Goal: Check status: Check status

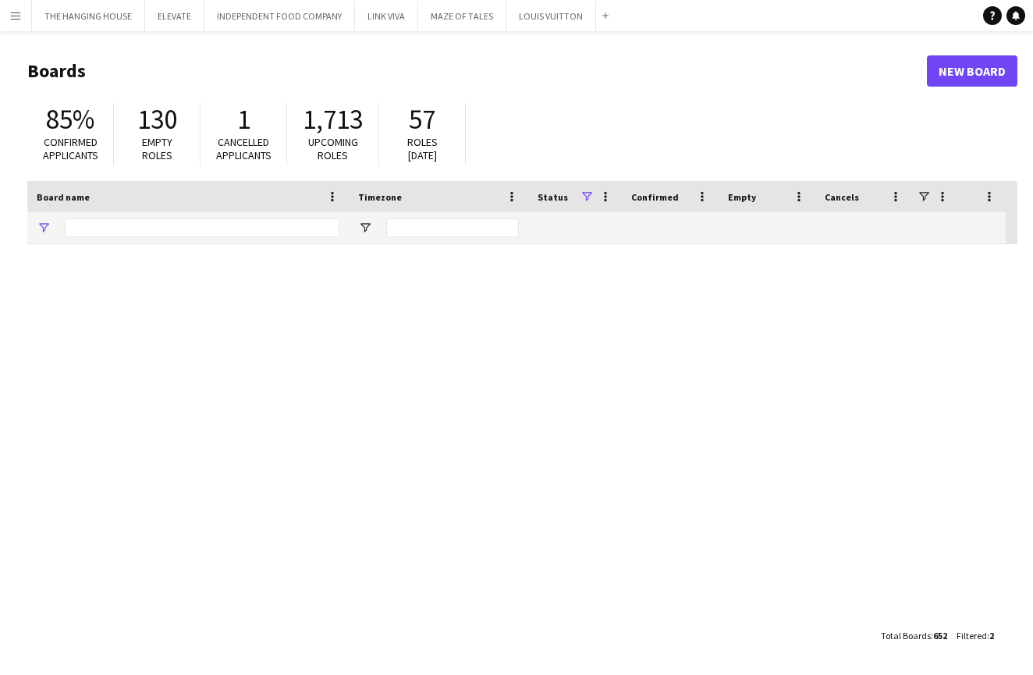
type input "****"
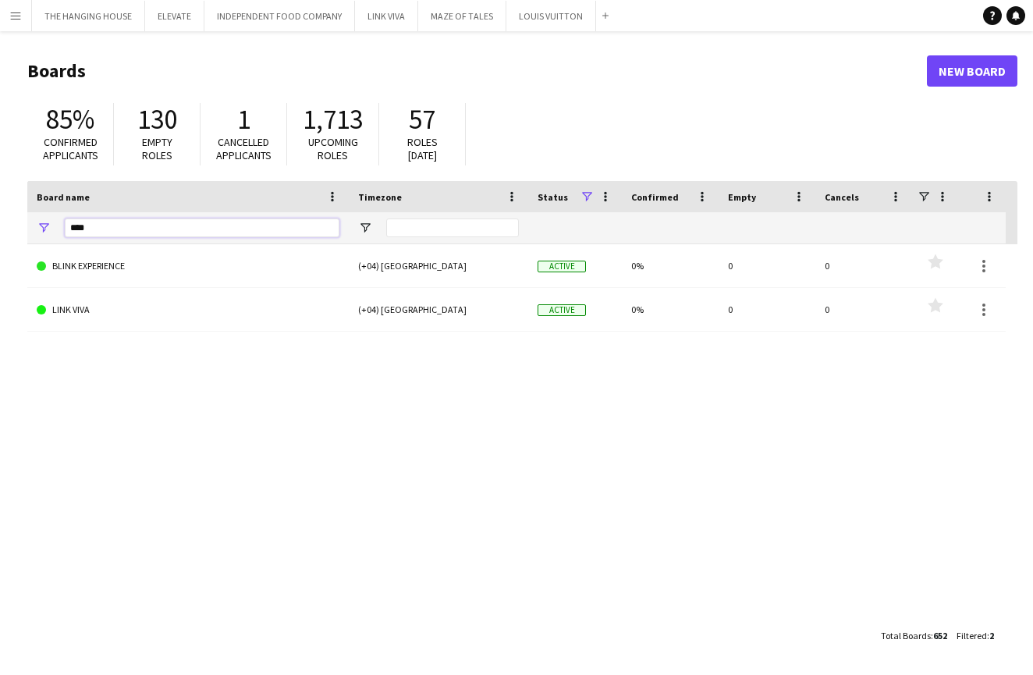
drag, startPoint x: 148, startPoint y: 228, endPoint x: 12, endPoint y: 220, distance: 136.8
click at [12, 221] on main "Boards New Board 85% Confirmed applicants 130 Empty roles 1 Cancelled applicant…" at bounding box center [516, 352] width 1033 height 643
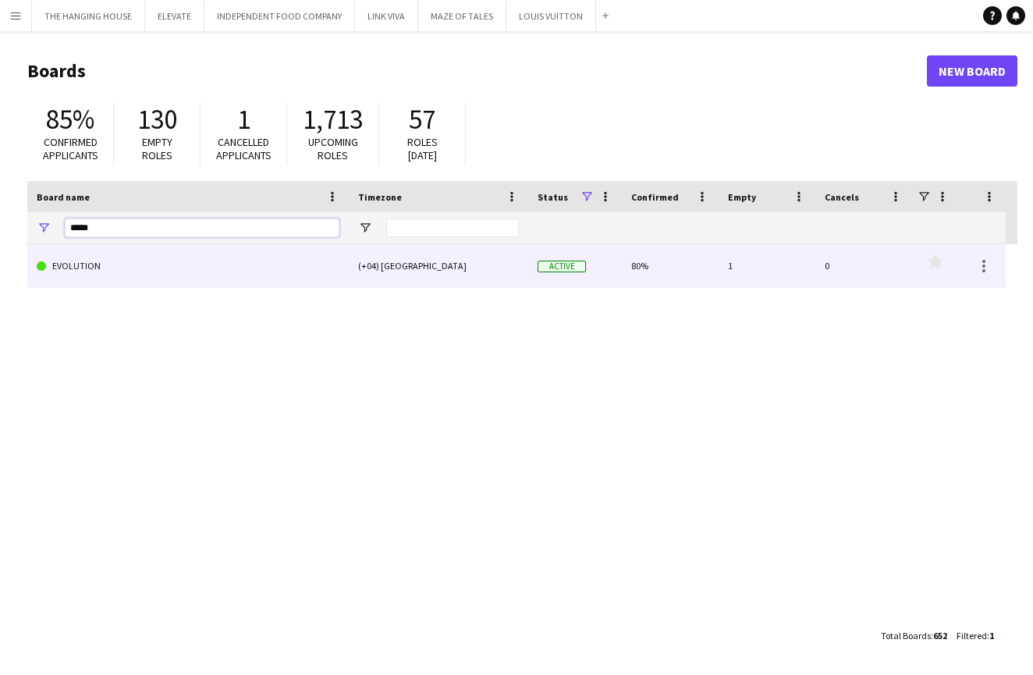
type input "*****"
click at [128, 270] on link "EVOLUTION" at bounding box center [188, 266] width 303 height 44
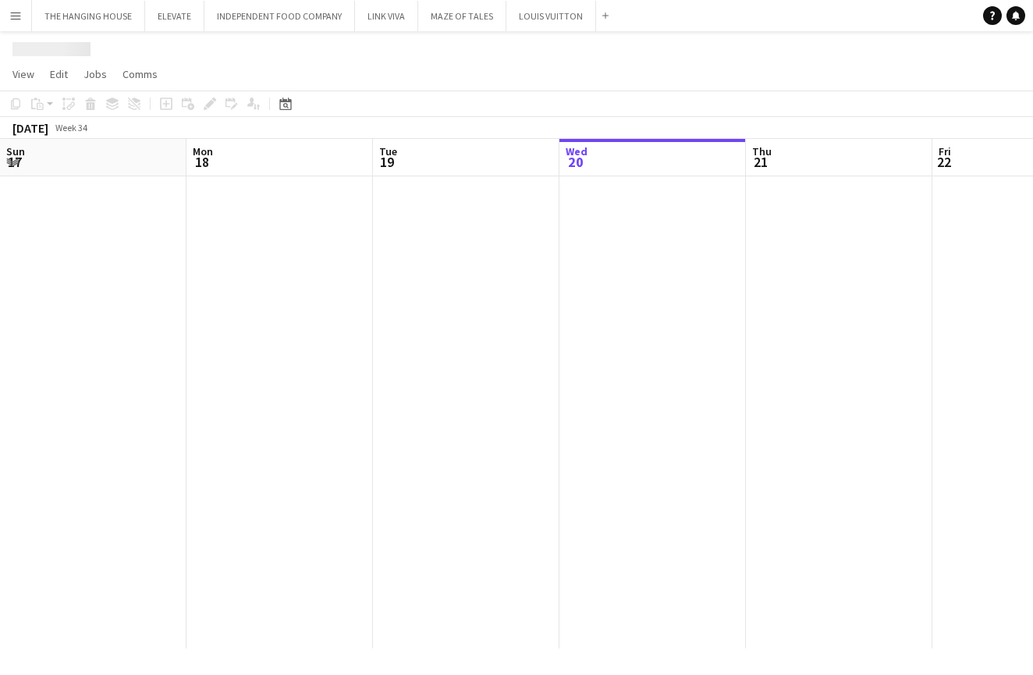
scroll to position [0, 373]
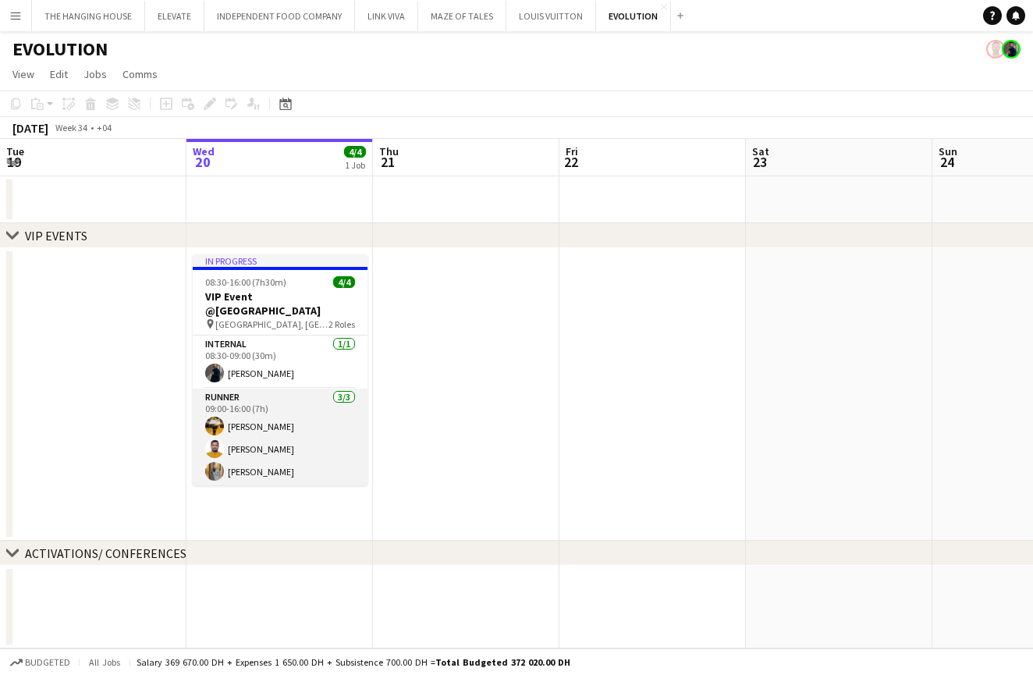
click at [275, 435] on app-card-role "Runner [DATE] 09:00-16:00 (7h) Angel [PERSON_NAME] [PERSON_NAME] [PERSON_NAME]" at bounding box center [280, 438] width 175 height 98
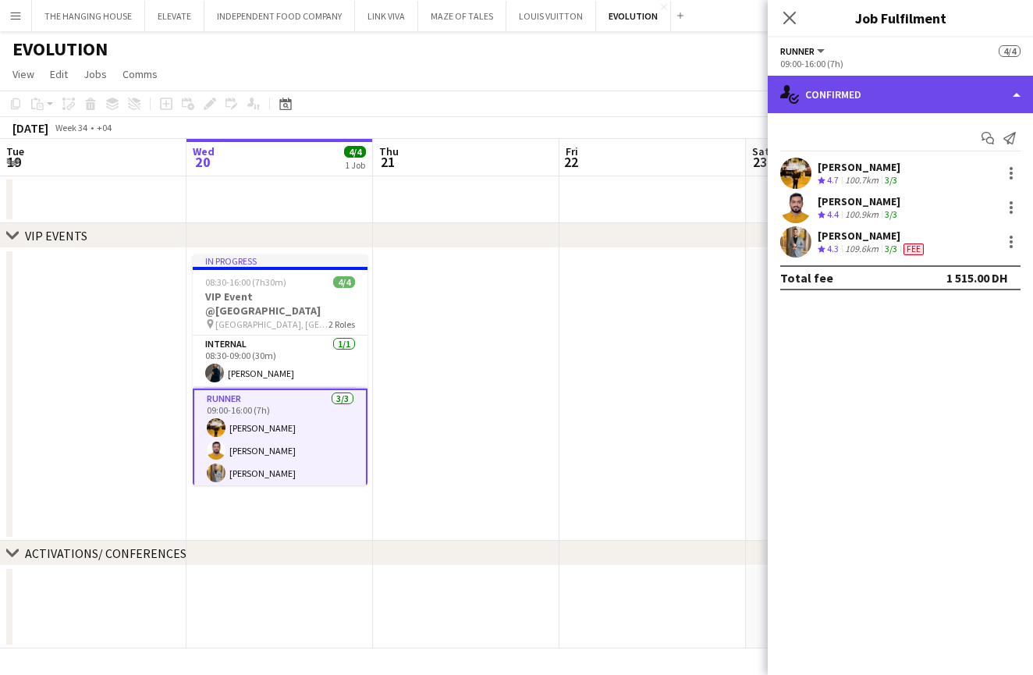
click at [894, 87] on div "single-neutral-actions-check-2 Confirmed" at bounding box center [900, 94] width 265 height 37
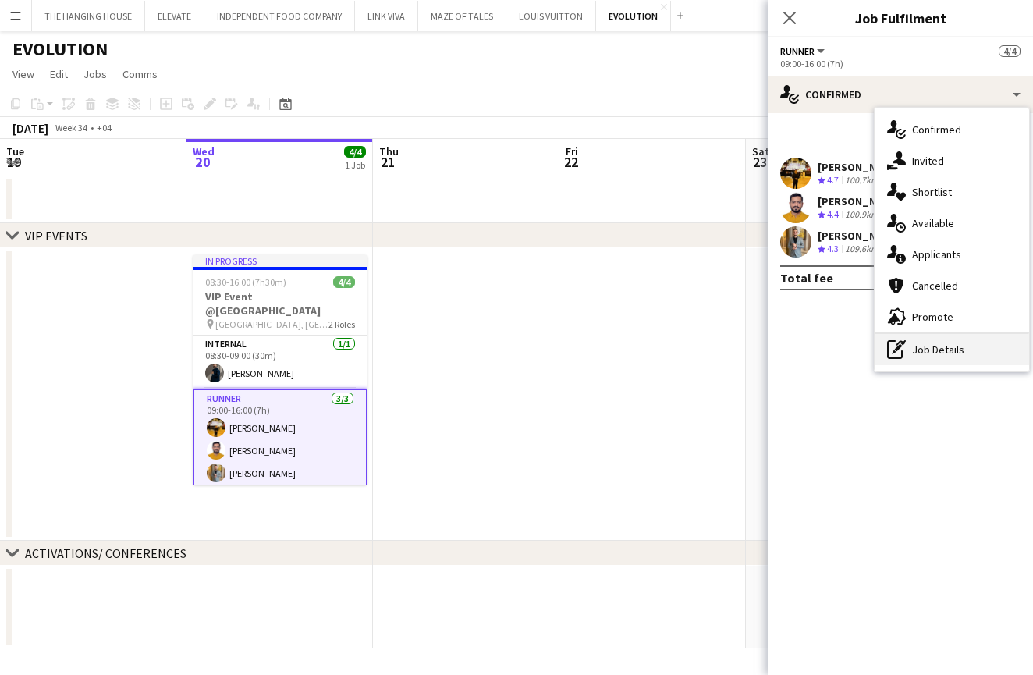
click at [926, 346] on div "pen-write Job Details" at bounding box center [952, 349] width 155 height 31
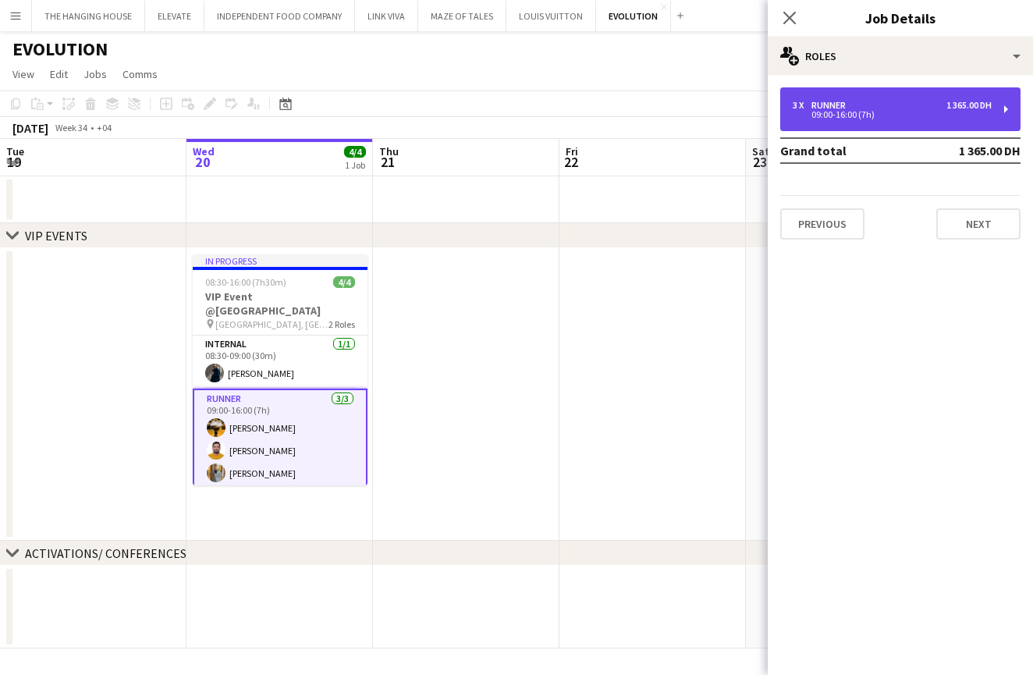
click at [841, 127] on div "3 x Runner 1 365.00 DH 09:00-16:00 (7h)" at bounding box center [900, 109] width 240 height 44
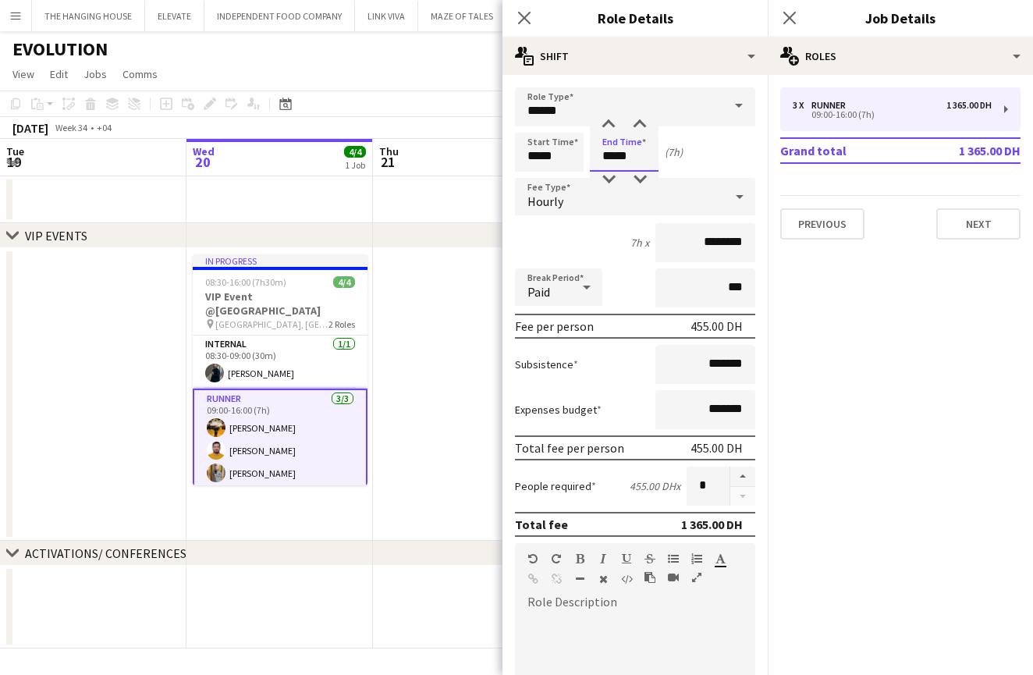
click at [617, 171] on body "Menu Boards Boards Boards All jobs Status Workforce Workforce My Workforce Recr…" at bounding box center [516, 337] width 1033 height 675
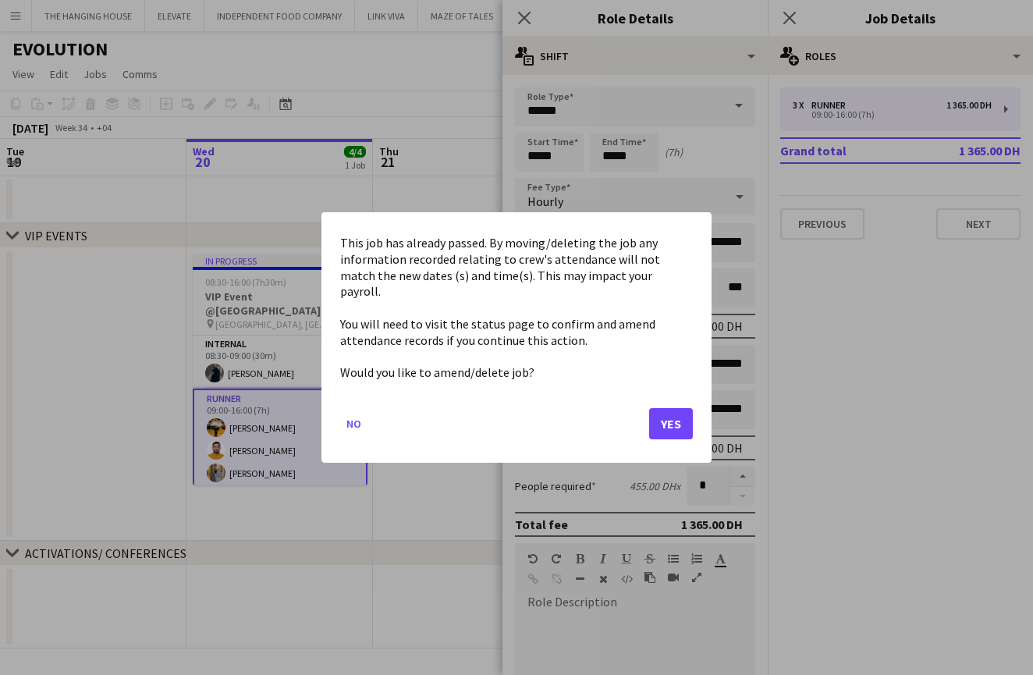
click at [663, 423] on button "Yes" at bounding box center [671, 423] width 44 height 31
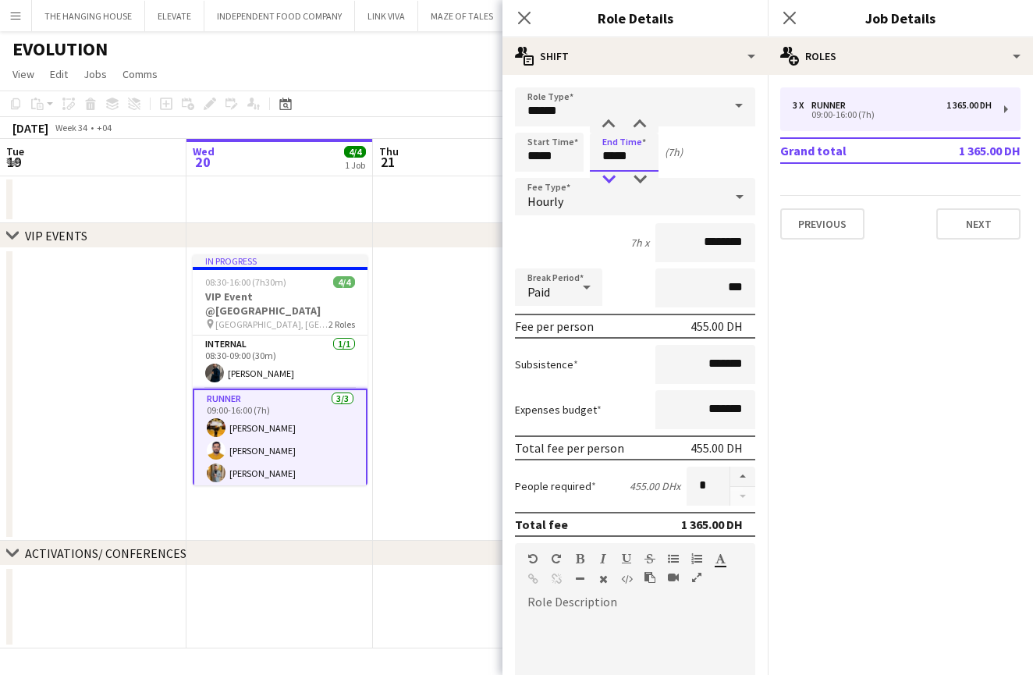
click at [610, 175] on div at bounding box center [608, 180] width 31 height 16
type input "*****"
click at [610, 175] on div at bounding box center [608, 180] width 31 height 16
click at [454, 356] on app-date-cell at bounding box center [466, 394] width 187 height 293
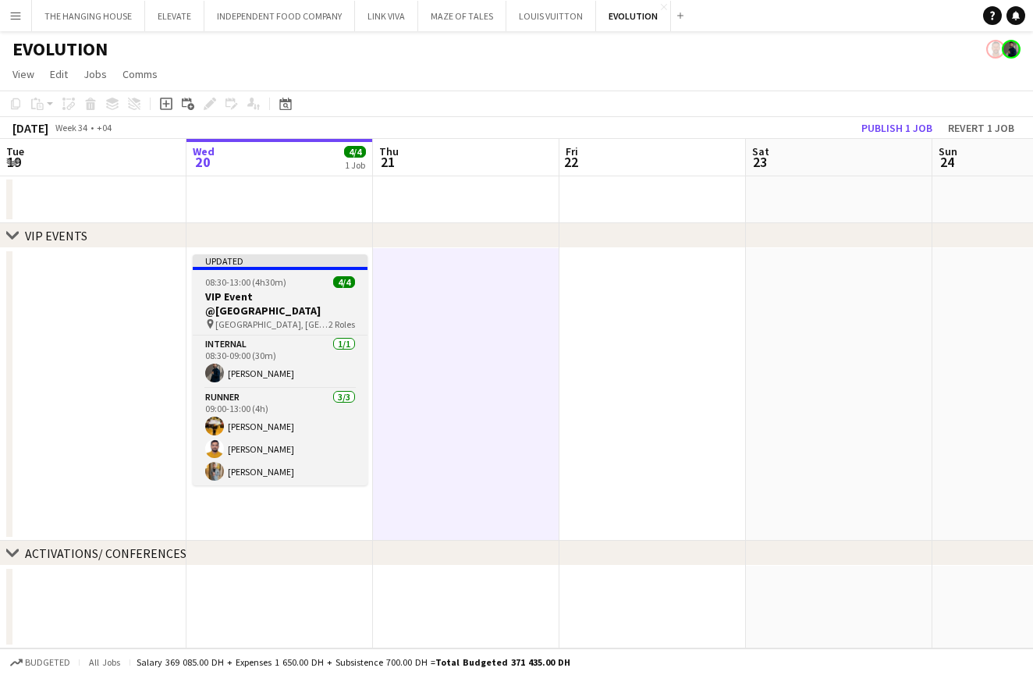
click at [327, 291] on h3 "VIP Event @[GEOGRAPHIC_DATA]" at bounding box center [280, 304] width 175 height 28
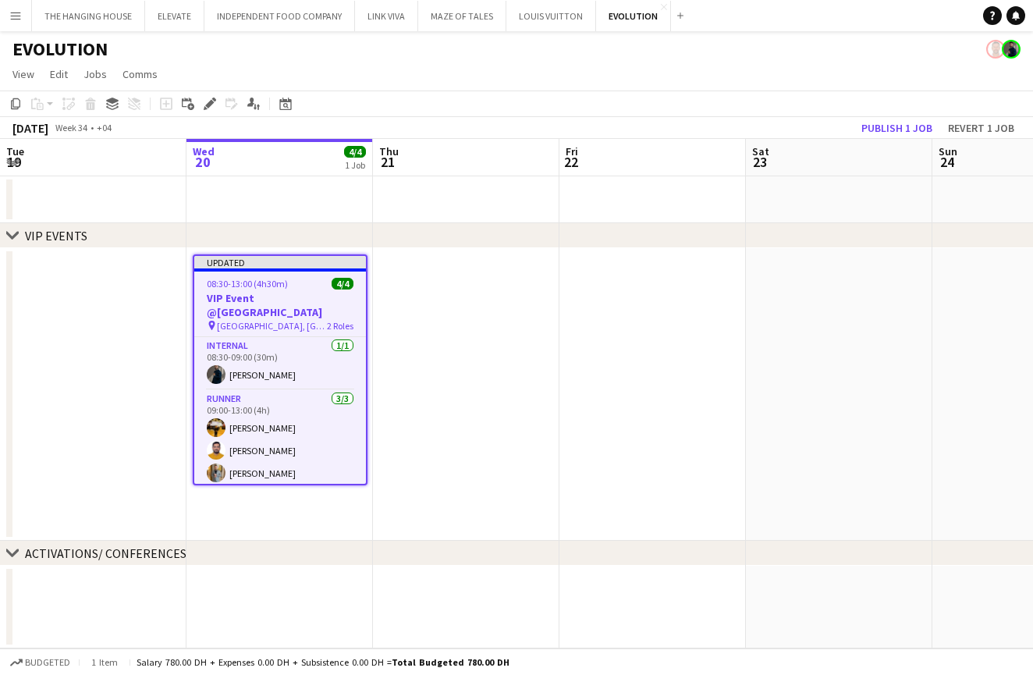
click at [468, 382] on app-date-cell at bounding box center [466, 394] width 187 height 293
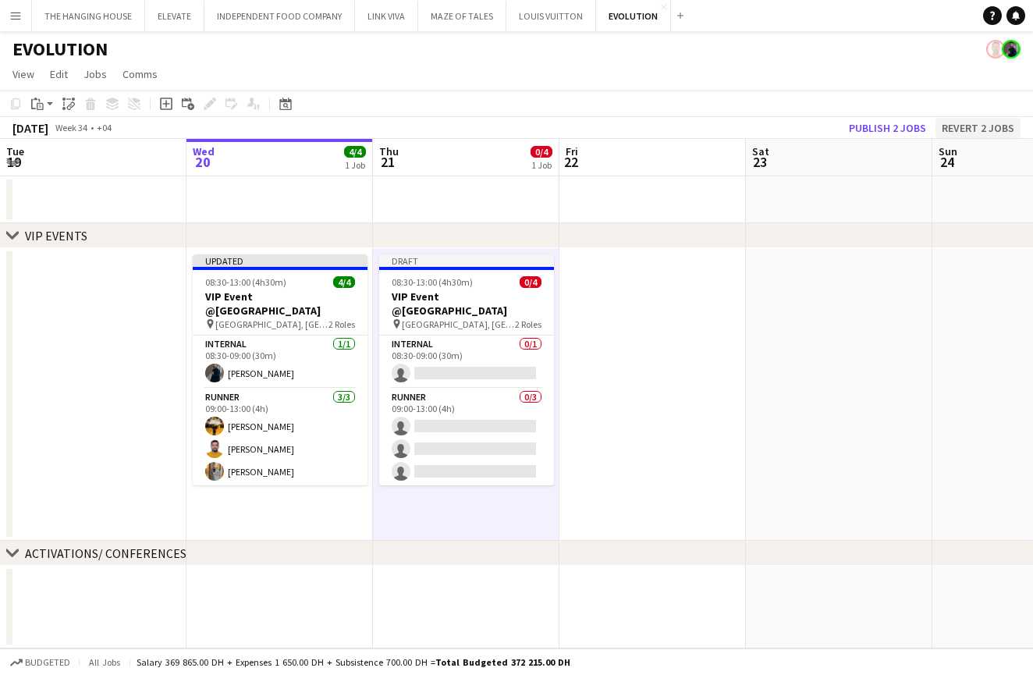
click at [1005, 123] on button "Revert 2 jobs" at bounding box center [978, 128] width 85 height 20
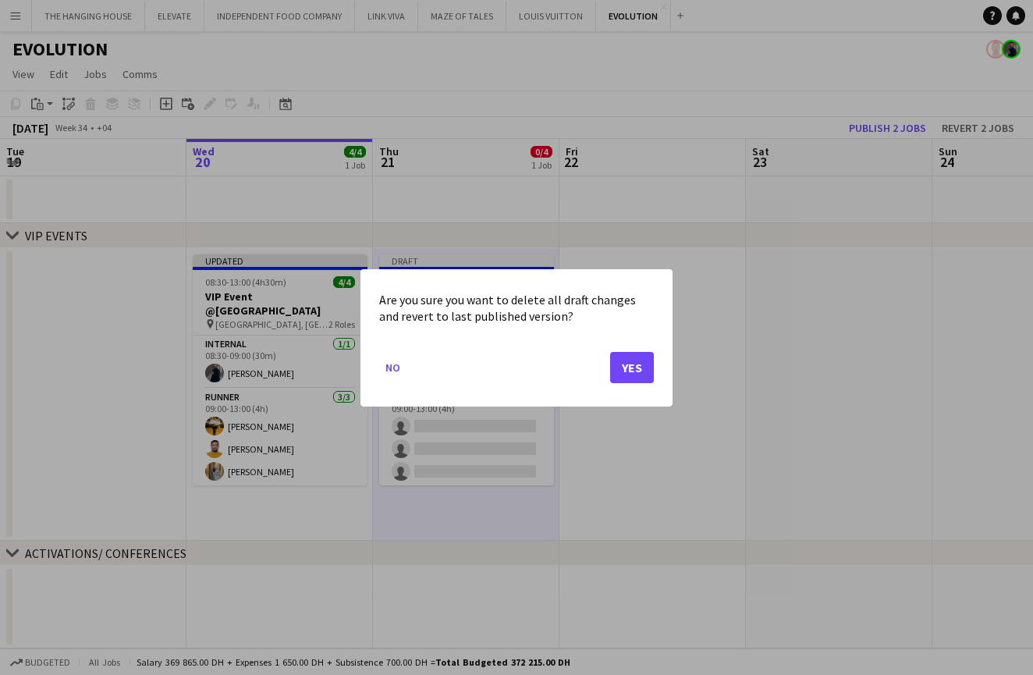
click at [643, 372] on button "Yes" at bounding box center [632, 366] width 44 height 31
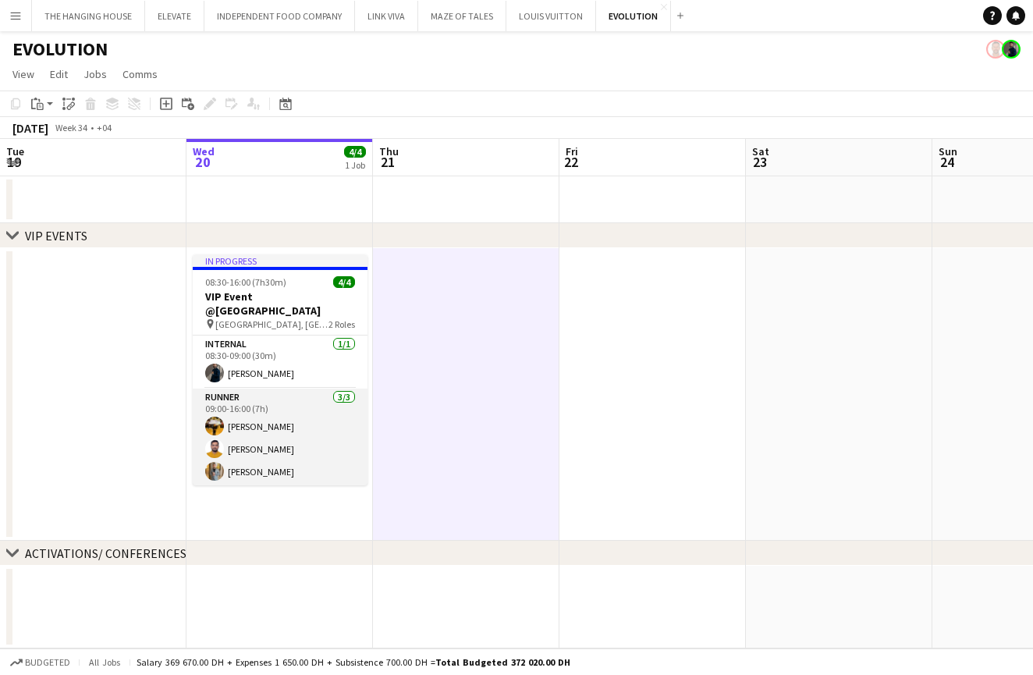
click at [261, 437] on app-card-role "Runner [DATE] 09:00-16:00 (7h) Angel [PERSON_NAME] [PERSON_NAME] [PERSON_NAME]" at bounding box center [280, 438] width 175 height 98
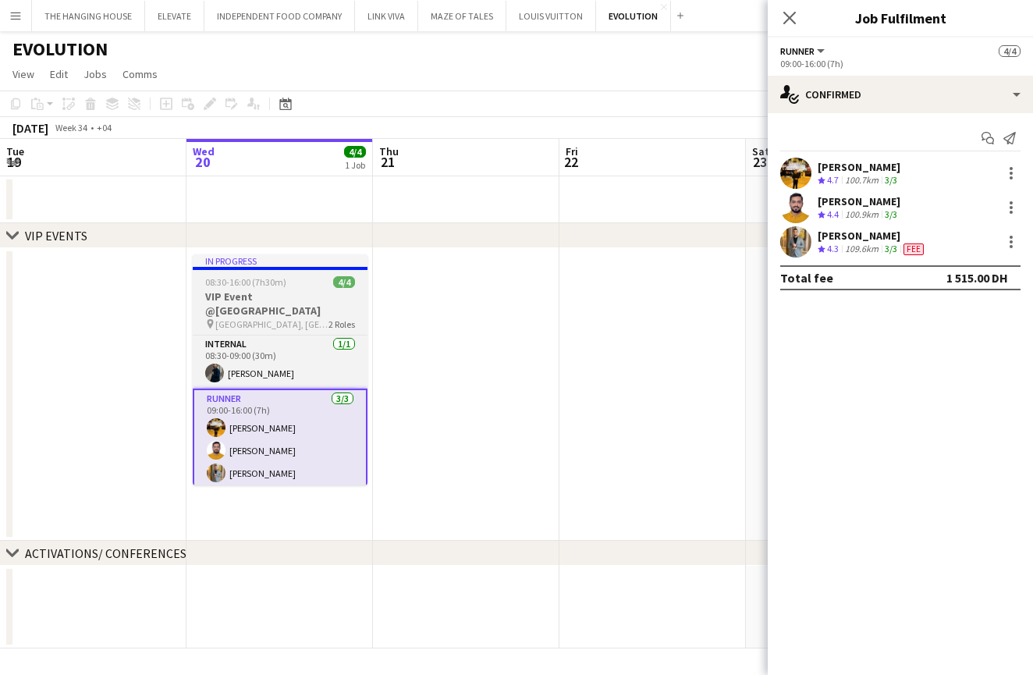
click at [325, 318] on span "[GEOGRAPHIC_DATA], [GEOGRAPHIC_DATA]" at bounding box center [271, 324] width 113 height 12
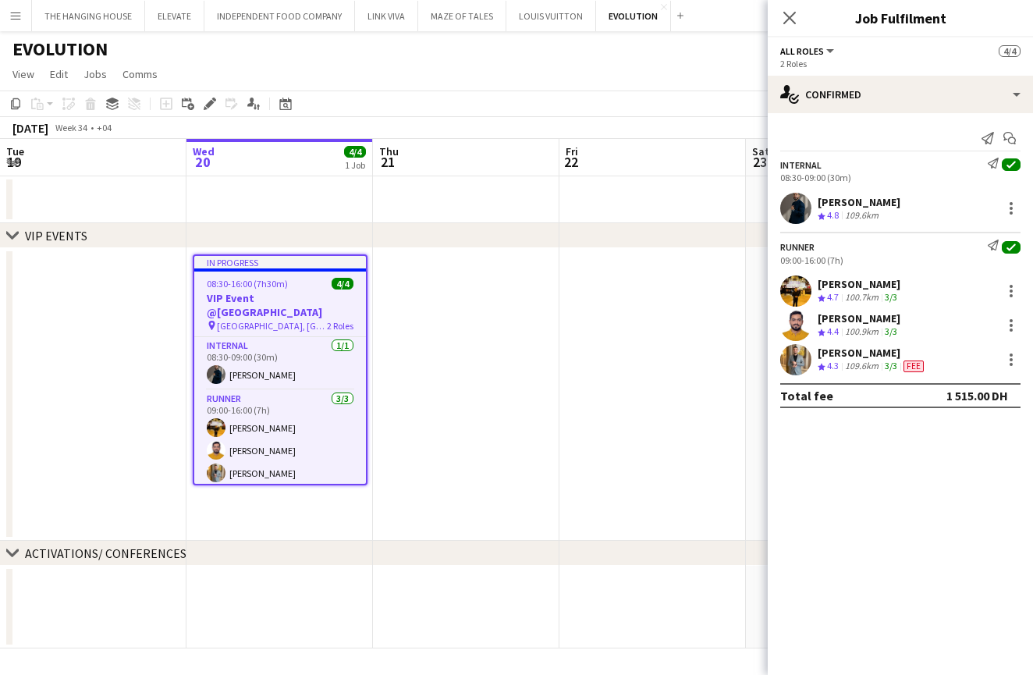
click at [505, 408] on app-date-cell at bounding box center [466, 394] width 187 height 293
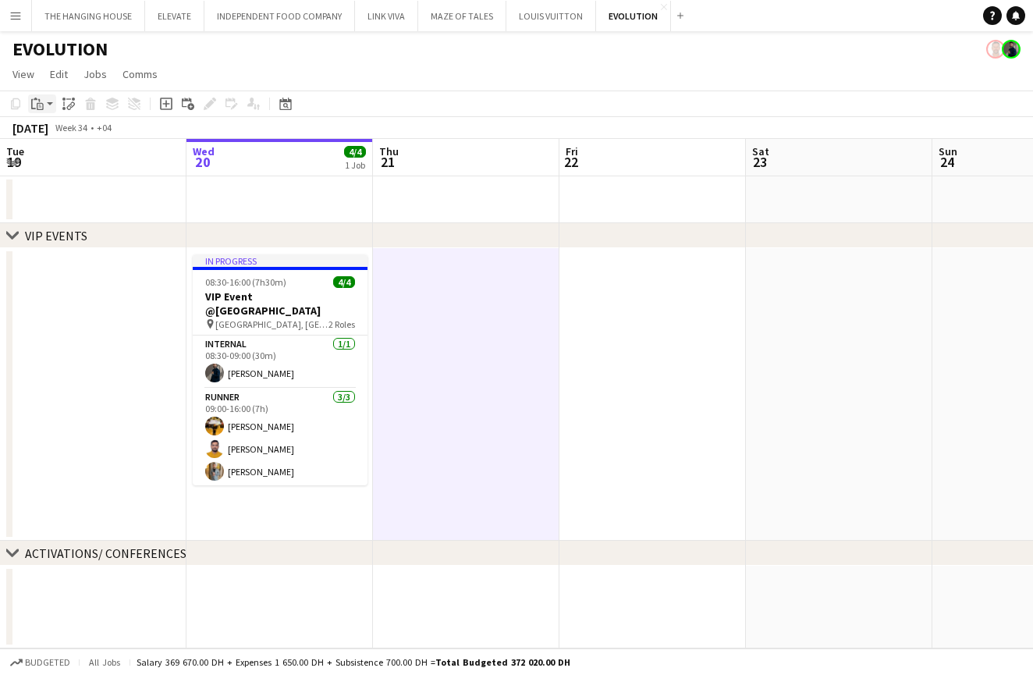
click at [48, 103] on app-action-btn "Paste" at bounding box center [42, 103] width 28 height 19
click at [64, 160] on link "Paste with crew Command Shift V" at bounding box center [102, 160] width 123 height 14
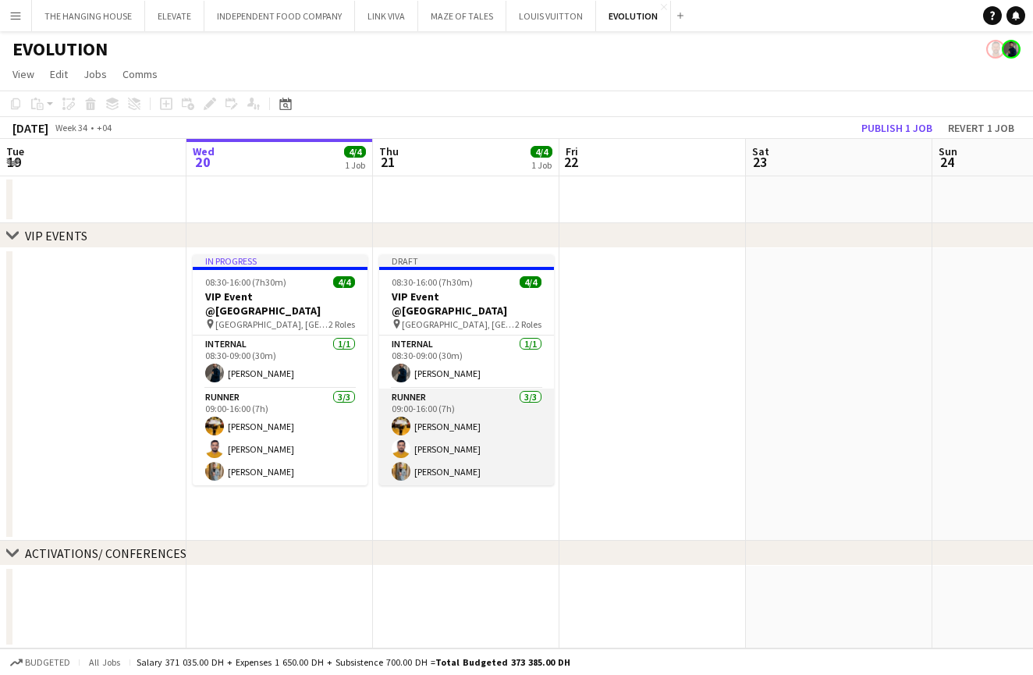
click at [500, 441] on app-card-role "Runner [DATE] 09:00-16:00 (7h) Angel [PERSON_NAME] [PERSON_NAME] [PERSON_NAME]" at bounding box center [466, 438] width 175 height 98
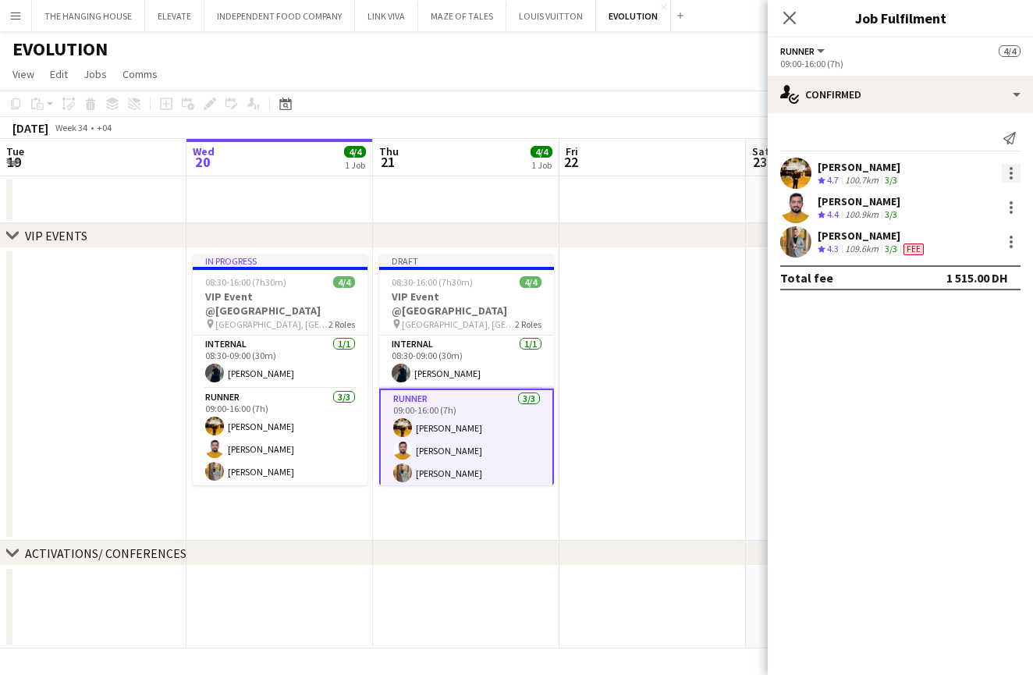
click at [1011, 175] on div at bounding box center [1011, 173] width 19 height 19
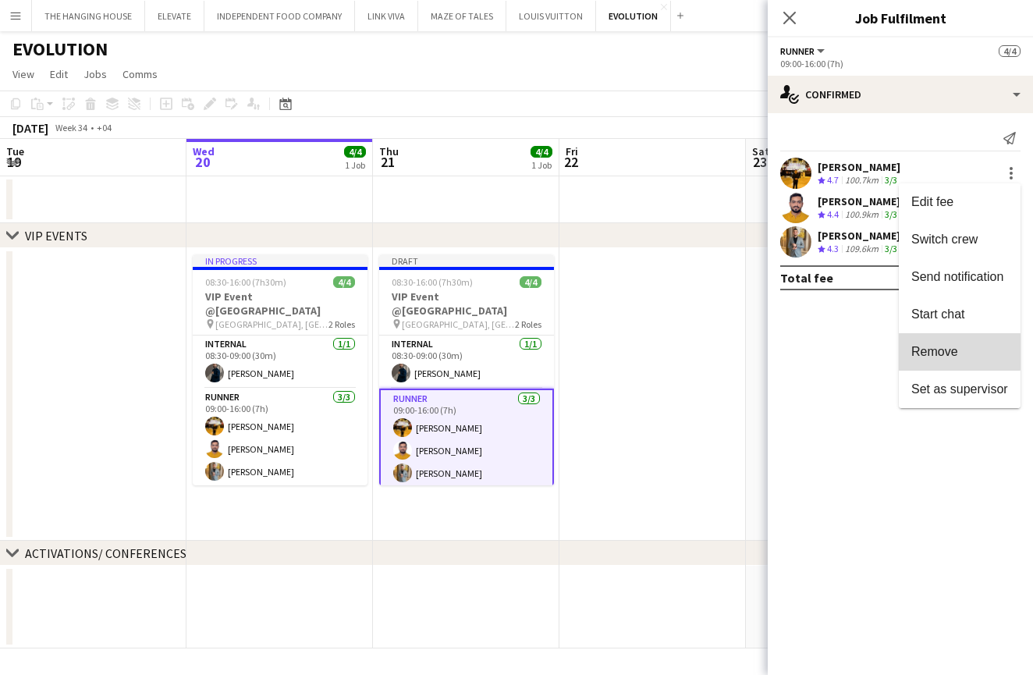
click at [947, 346] on span "Remove" at bounding box center [935, 351] width 47 height 13
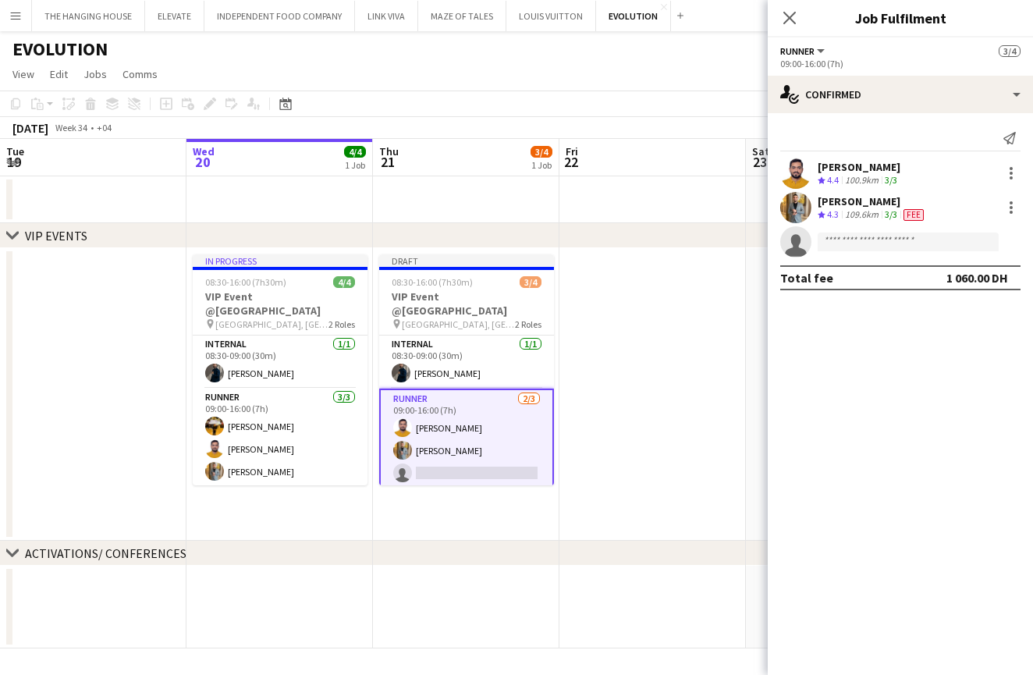
click at [627, 393] on app-date-cell at bounding box center [653, 394] width 187 height 293
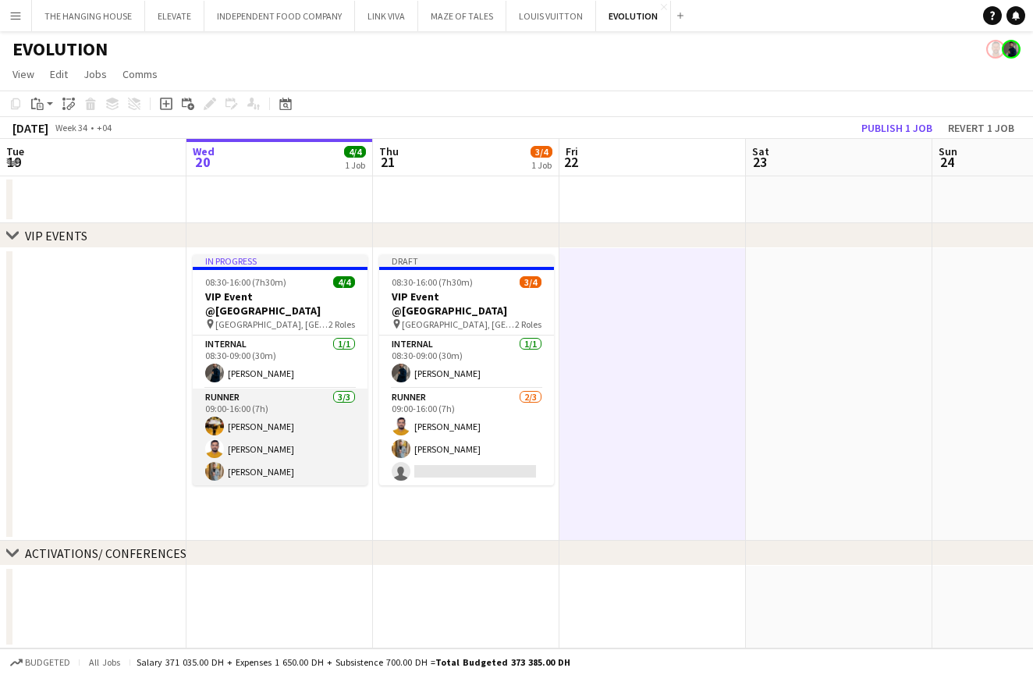
click at [239, 459] on app-card-role "Runner [DATE] 09:00-16:00 (7h) Angel [PERSON_NAME] [PERSON_NAME] [PERSON_NAME]" at bounding box center [280, 438] width 175 height 98
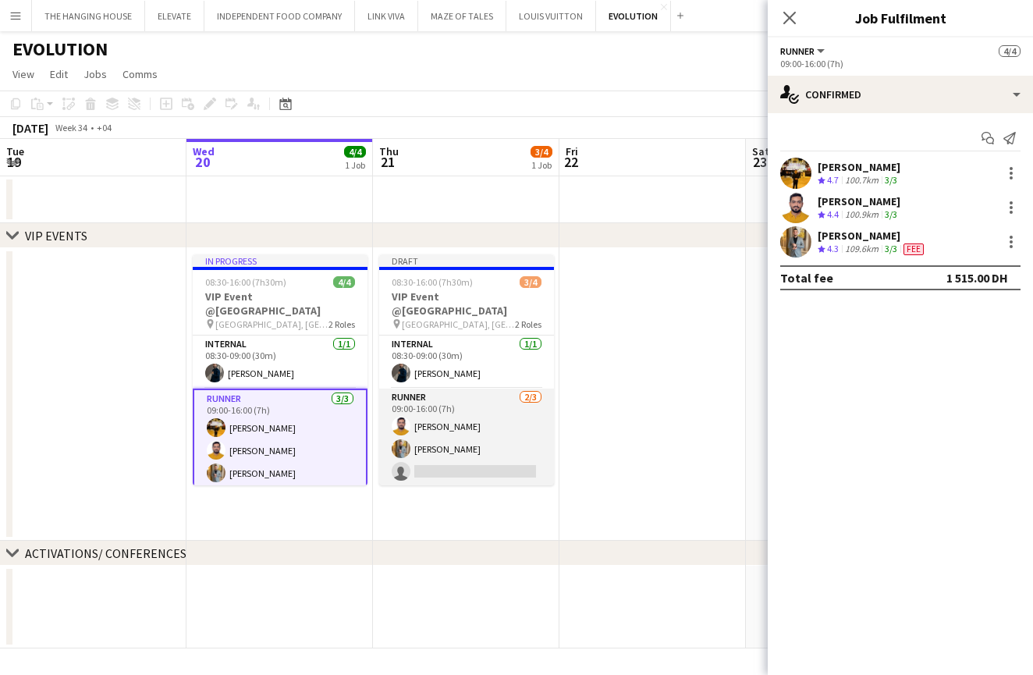
scroll to position [0, 374]
click at [433, 432] on app-card-role "Runner [DATE] 09:00-16:00 (7h) [PERSON_NAME] [PERSON_NAME] single-neutral-actio…" at bounding box center [466, 438] width 175 height 98
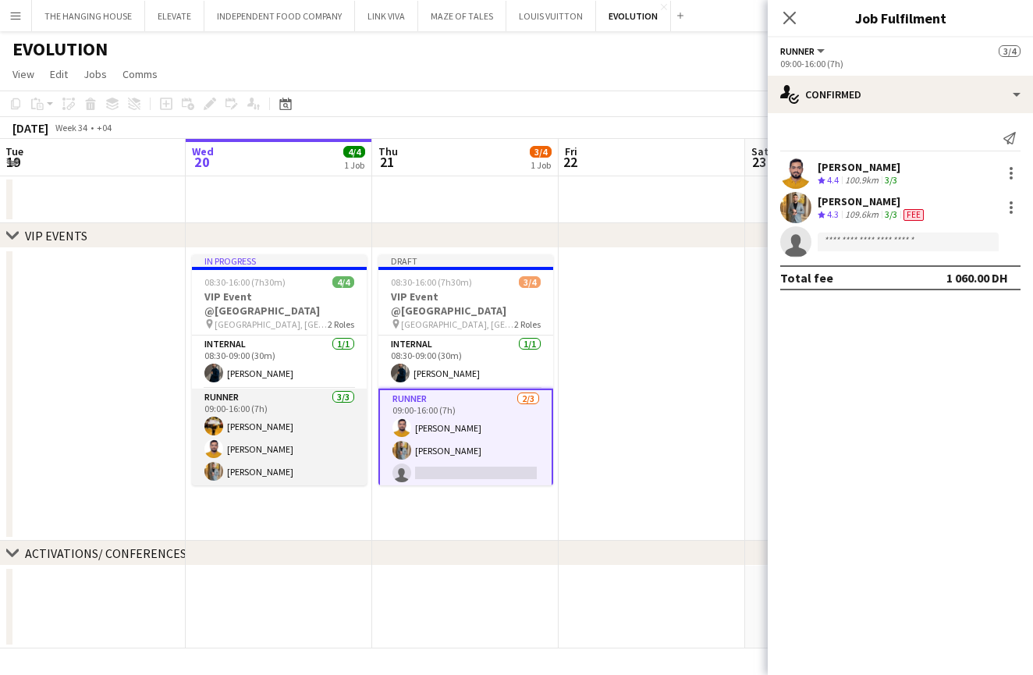
click at [312, 454] on app-card-role "Runner [DATE] 09:00-16:00 (7h) Angel [PERSON_NAME] [PERSON_NAME] [PERSON_NAME]" at bounding box center [279, 438] width 175 height 98
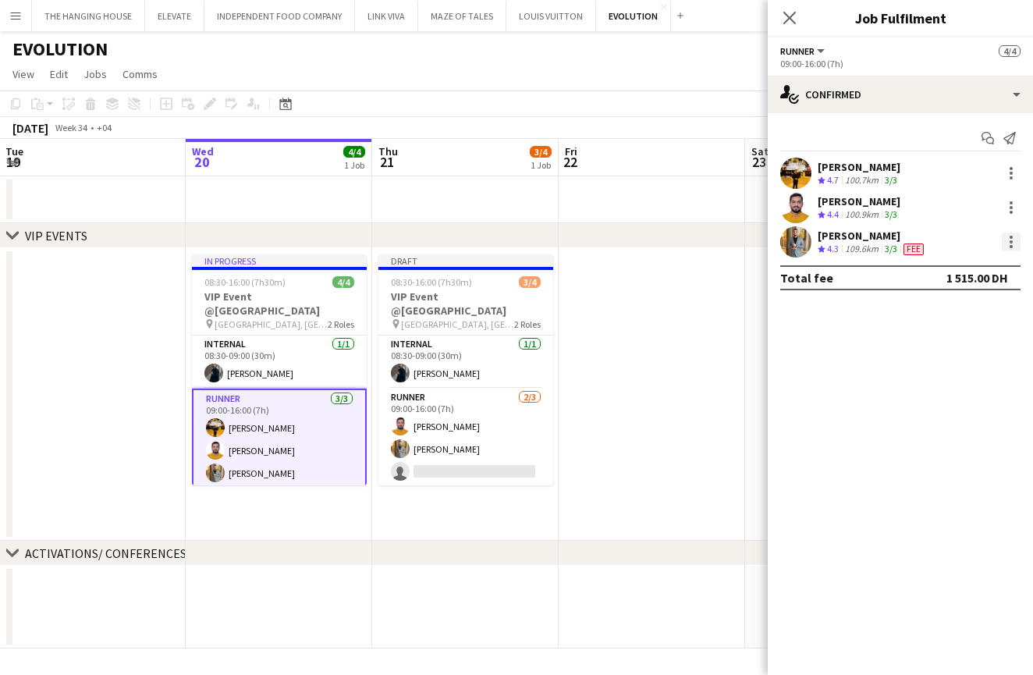
click at [1017, 244] on div at bounding box center [1011, 242] width 19 height 19
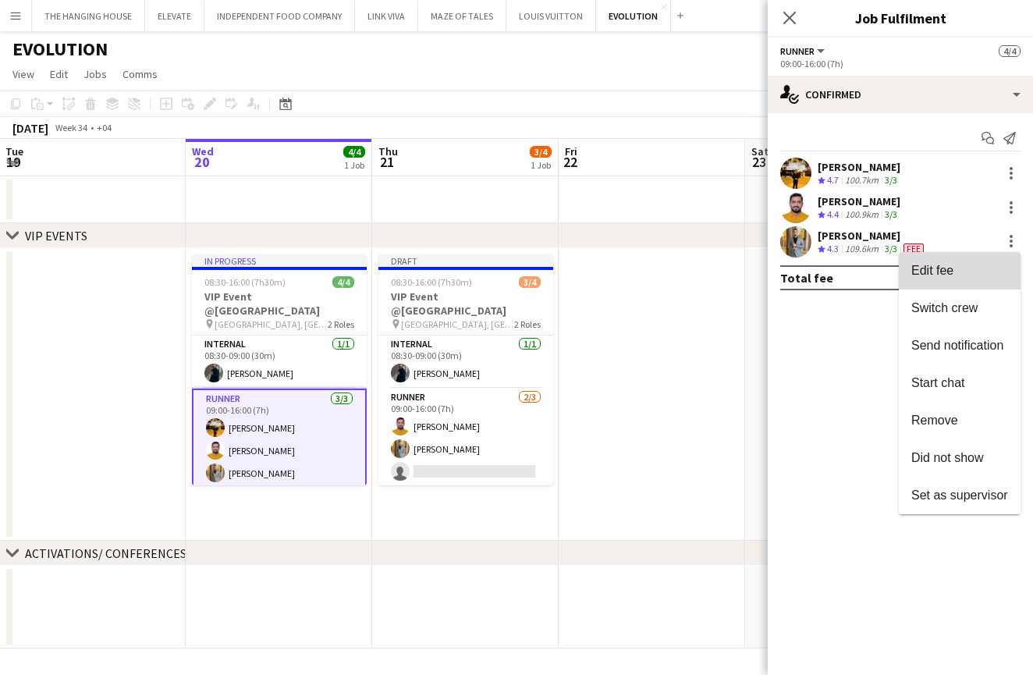
click at [979, 276] on span "Edit fee" at bounding box center [960, 271] width 97 height 14
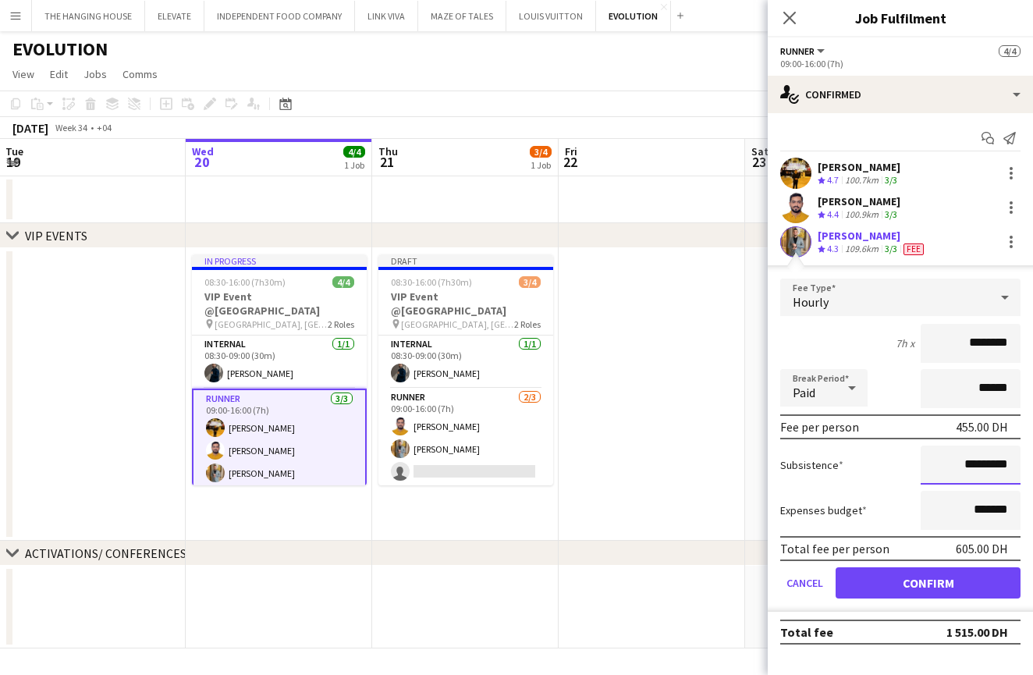
click at [971, 464] on input "*********" at bounding box center [971, 465] width 100 height 39
type input "*********"
click at [884, 175] on div "3/3" at bounding box center [891, 180] width 19 height 13
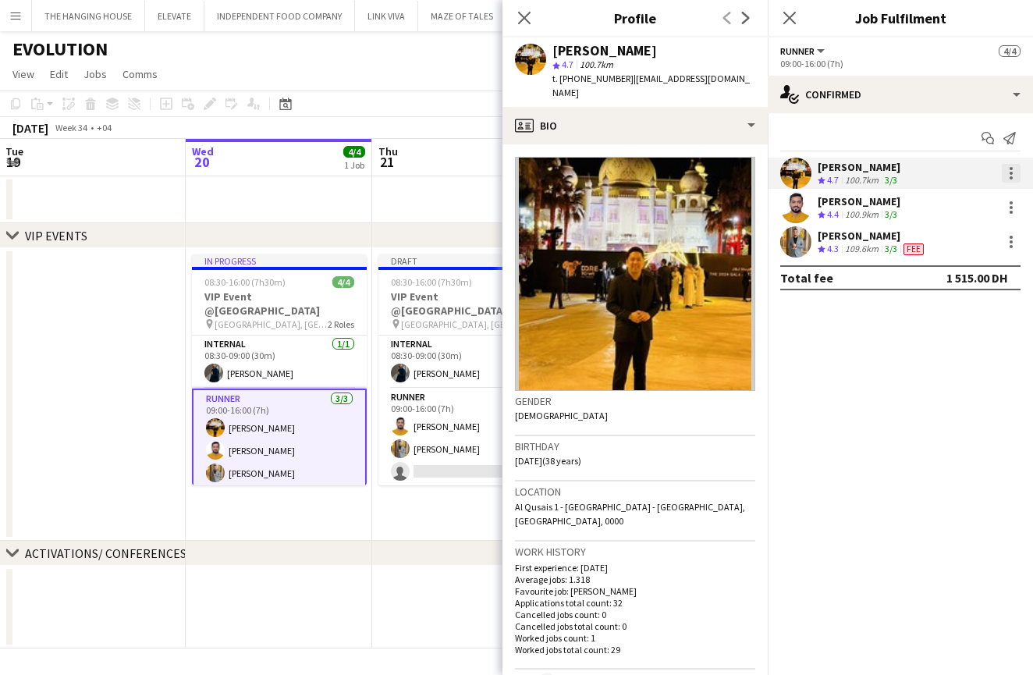
click at [1011, 175] on div at bounding box center [1011, 173] width 19 height 19
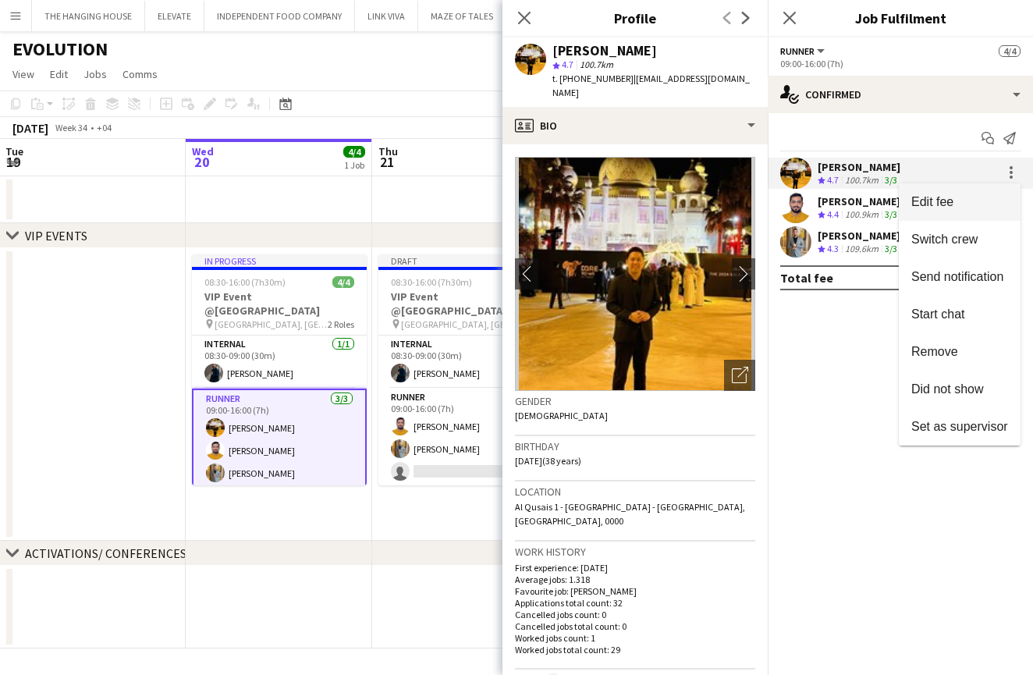
click at [1003, 199] on span "Edit fee" at bounding box center [960, 202] width 97 height 14
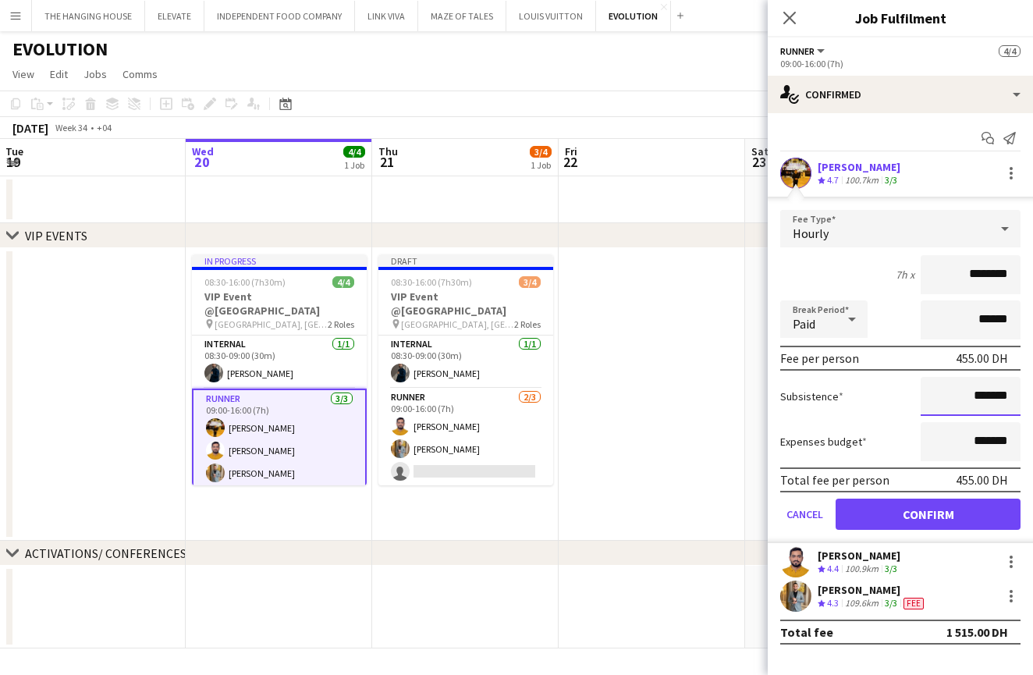
click at [951, 396] on input "*******" at bounding box center [971, 396] width 100 height 39
type input "********"
click at [903, 507] on button "Confirm" at bounding box center [928, 514] width 185 height 31
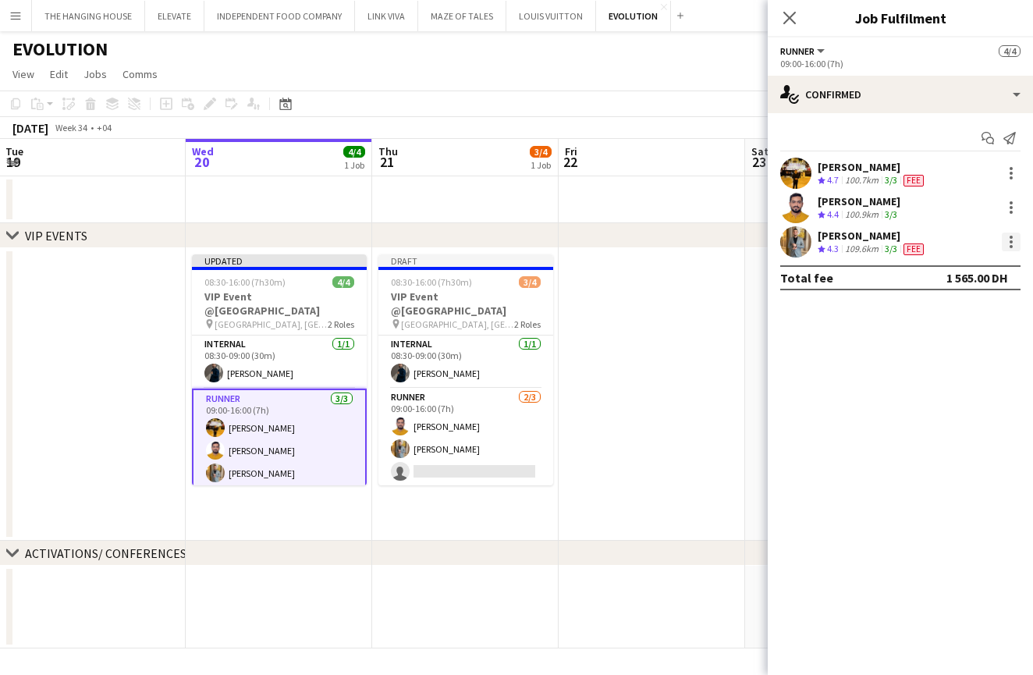
click at [1011, 244] on div at bounding box center [1011, 242] width 19 height 19
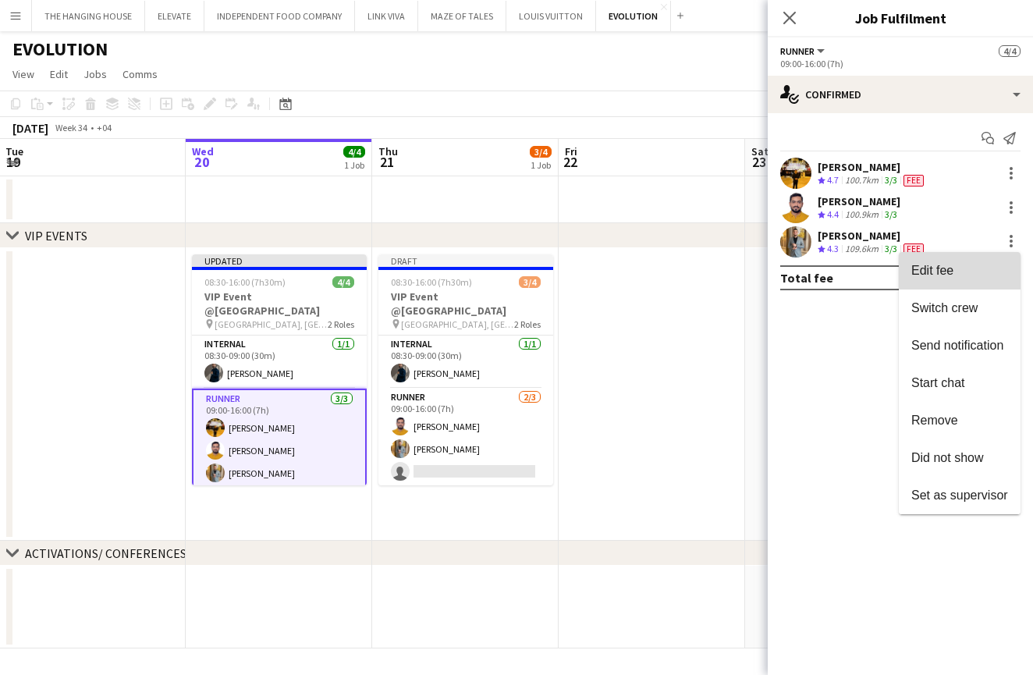
click at [962, 279] on button "Edit fee" at bounding box center [960, 270] width 122 height 37
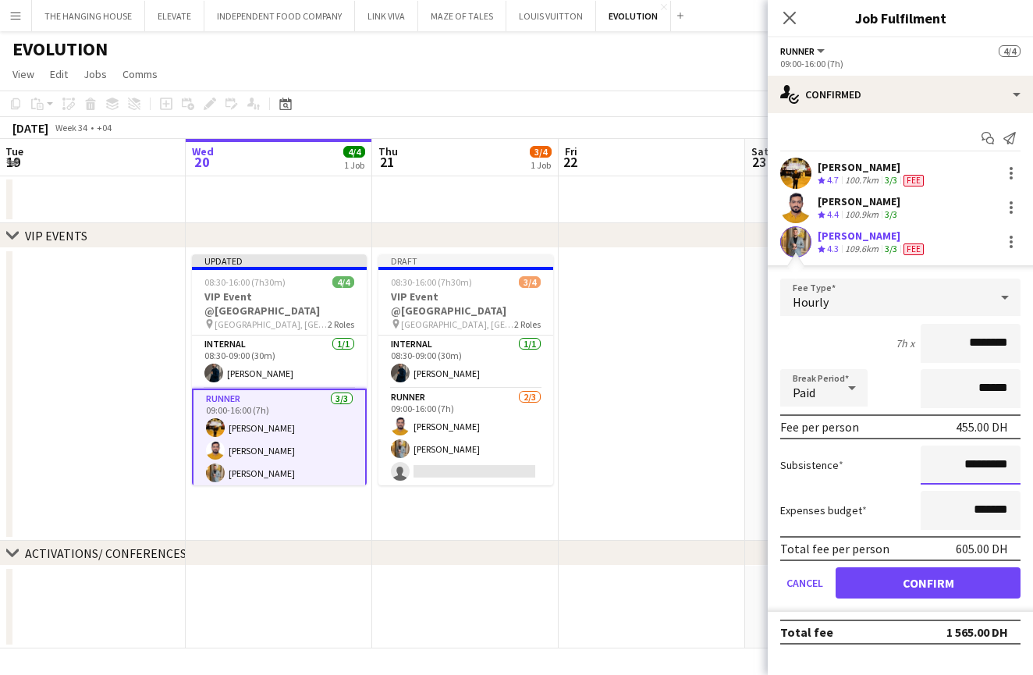
click at [970, 466] on input "*********" at bounding box center [971, 465] width 100 height 39
type input "*********"
click at [932, 594] on button "Confirm" at bounding box center [928, 582] width 185 height 31
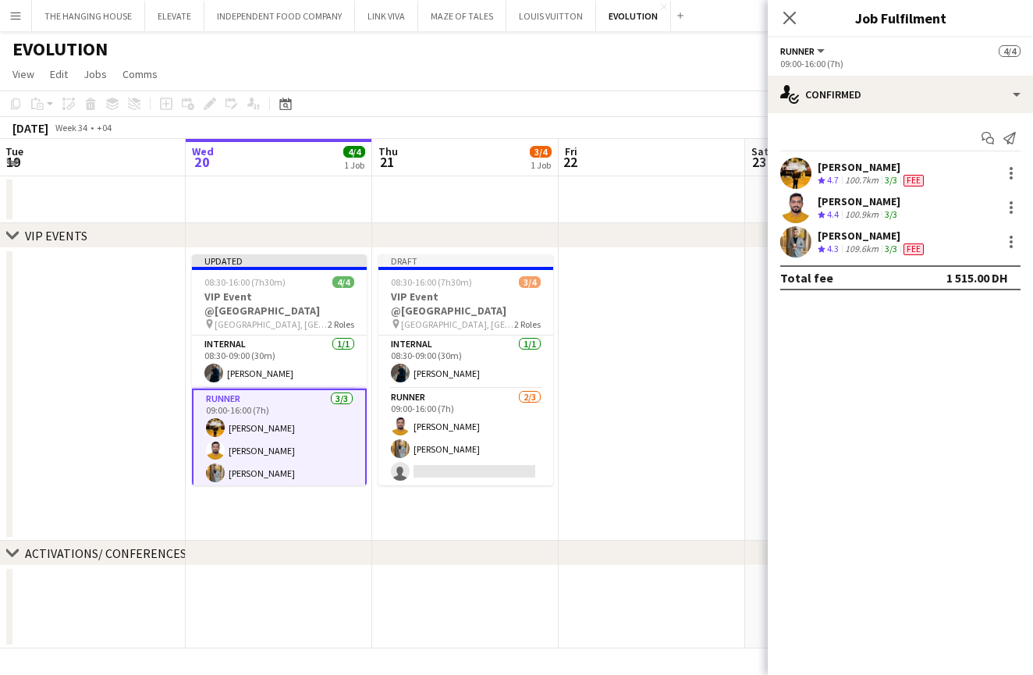
click at [627, 411] on app-date-cell at bounding box center [652, 394] width 187 height 293
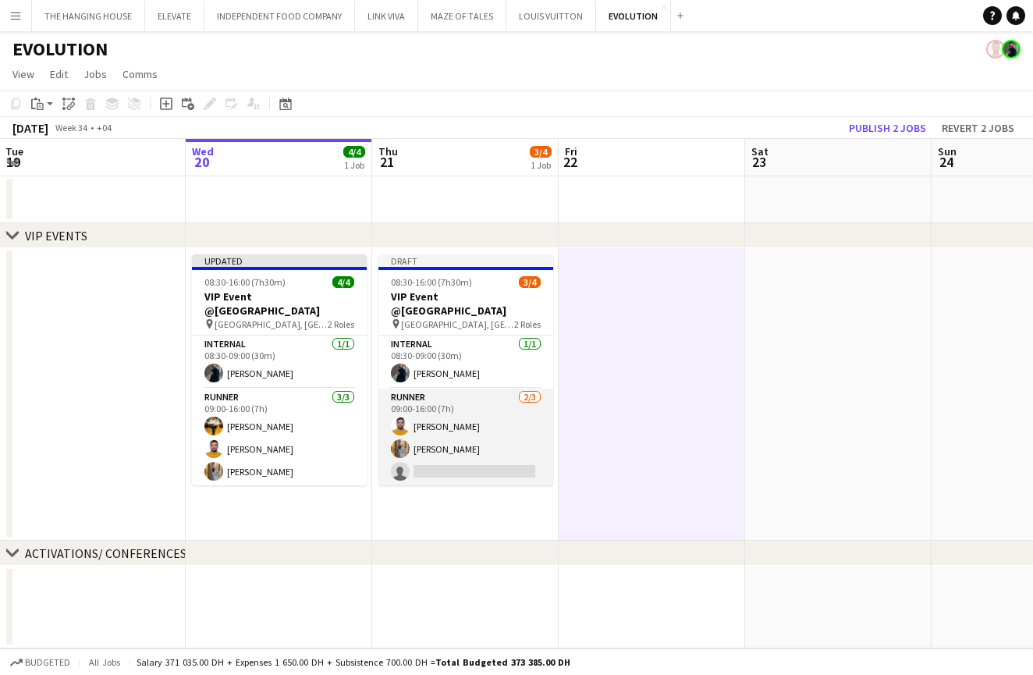
click at [472, 414] on app-card-role "Runner [DATE] 09:00-16:00 (7h) [PERSON_NAME] [PERSON_NAME] single-neutral-actio…" at bounding box center [466, 438] width 175 height 98
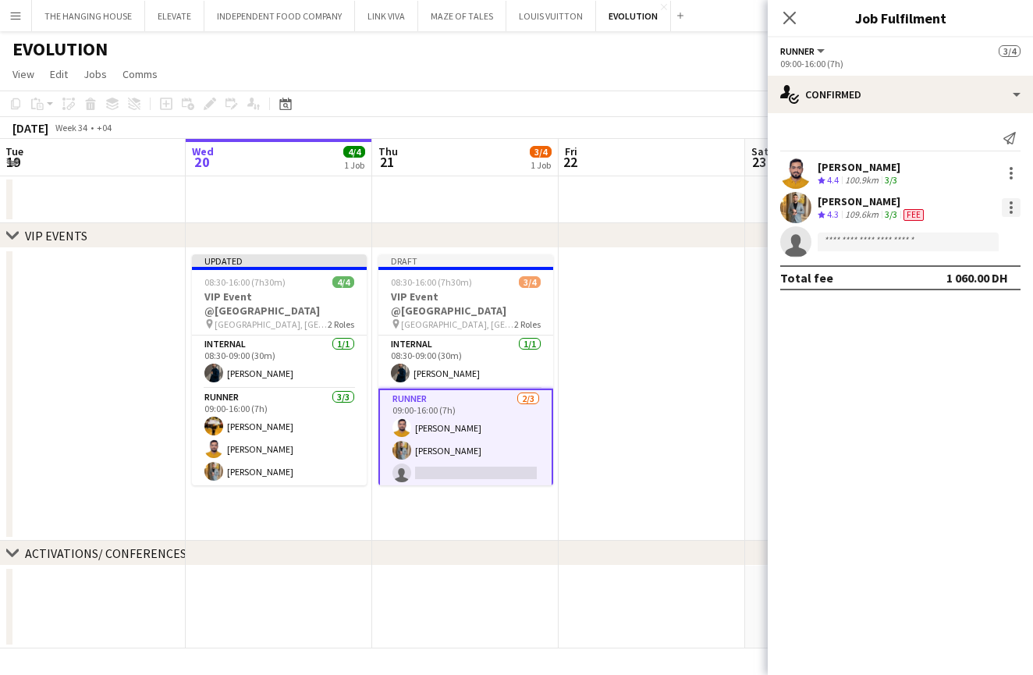
click at [1014, 212] on div at bounding box center [1011, 207] width 19 height 19
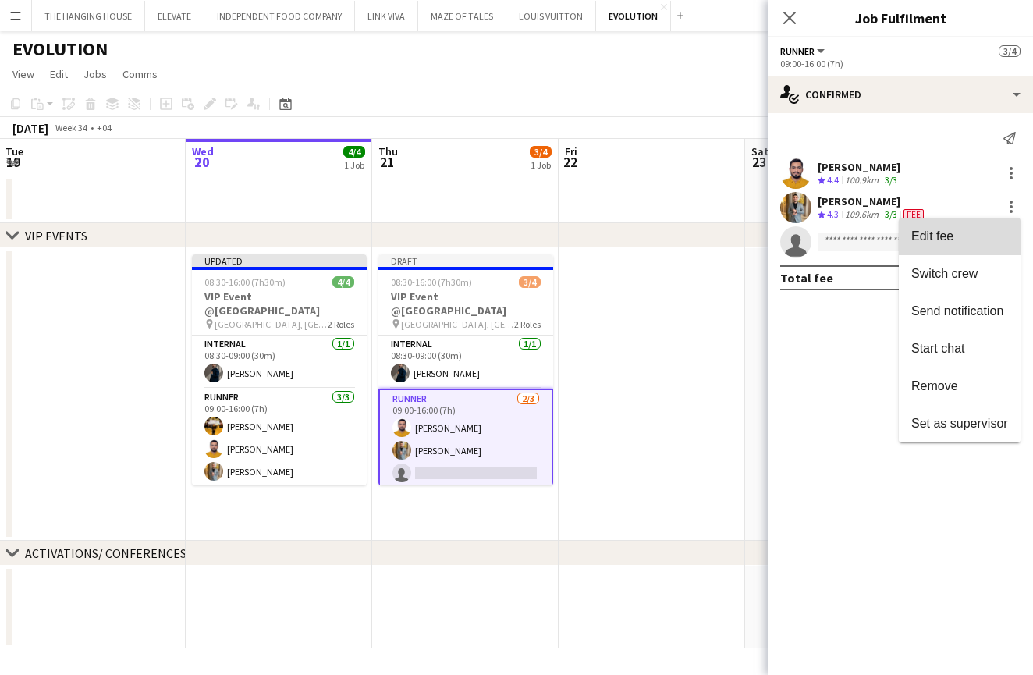
click at [994, 248] on button "Edit fee" at bounding box center [960, 236] width 122 height 37
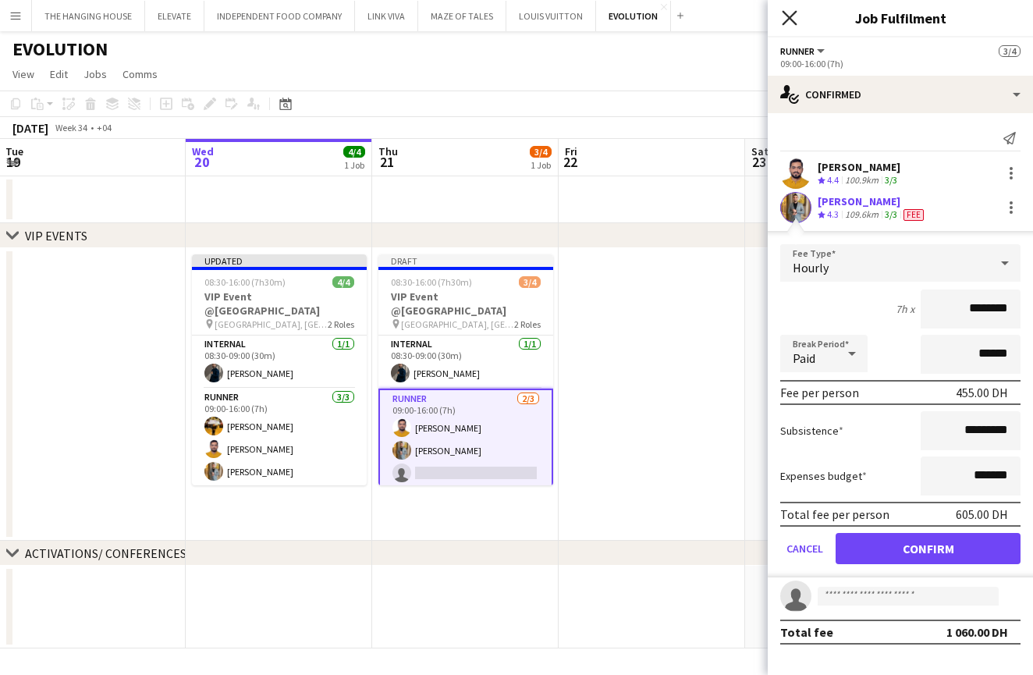
click at [791, 16] on icon at bounding box center [789, 17] width 15 height 15
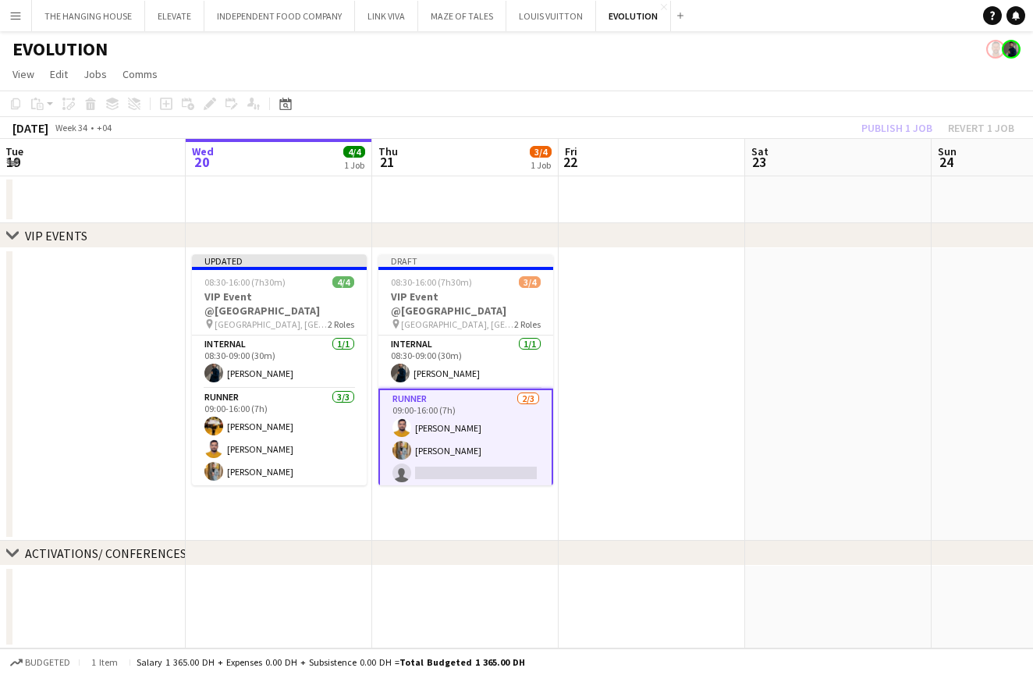
click at [184, 405] on app-date-cell at bounding box center [92, 394] width 187 height 293
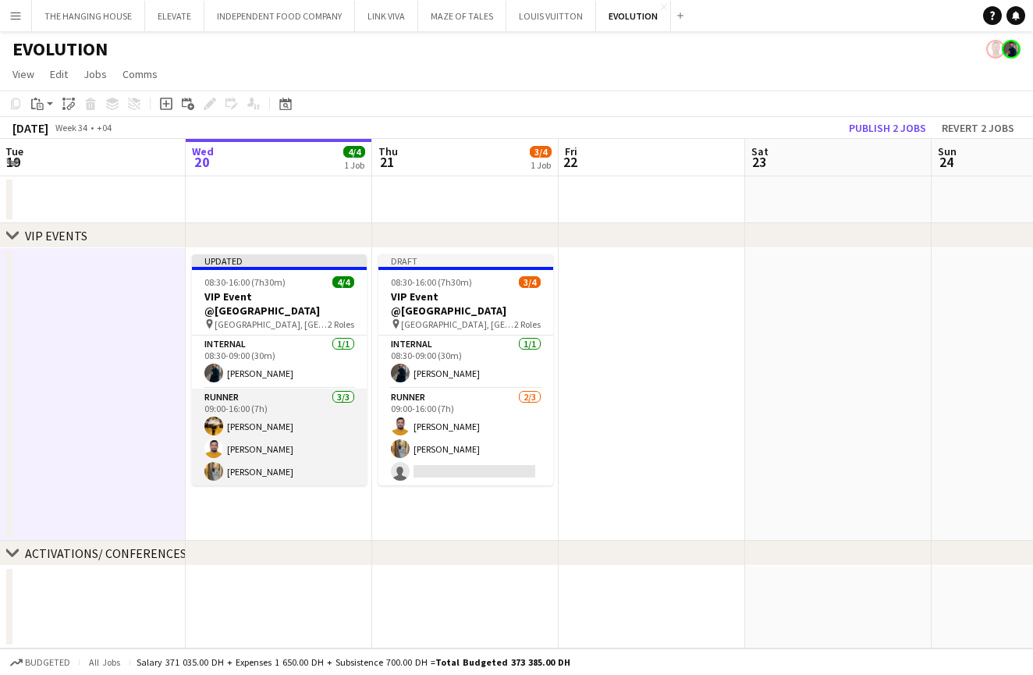
click at [313, 427] on app-card-role "Runner [DATE] 09:00-16:00 (7h) Angel [PERSON_NAME] [PERSON_NAME] [PERSON_NAME]" at bounding box center [279, 438] width 175 height 98
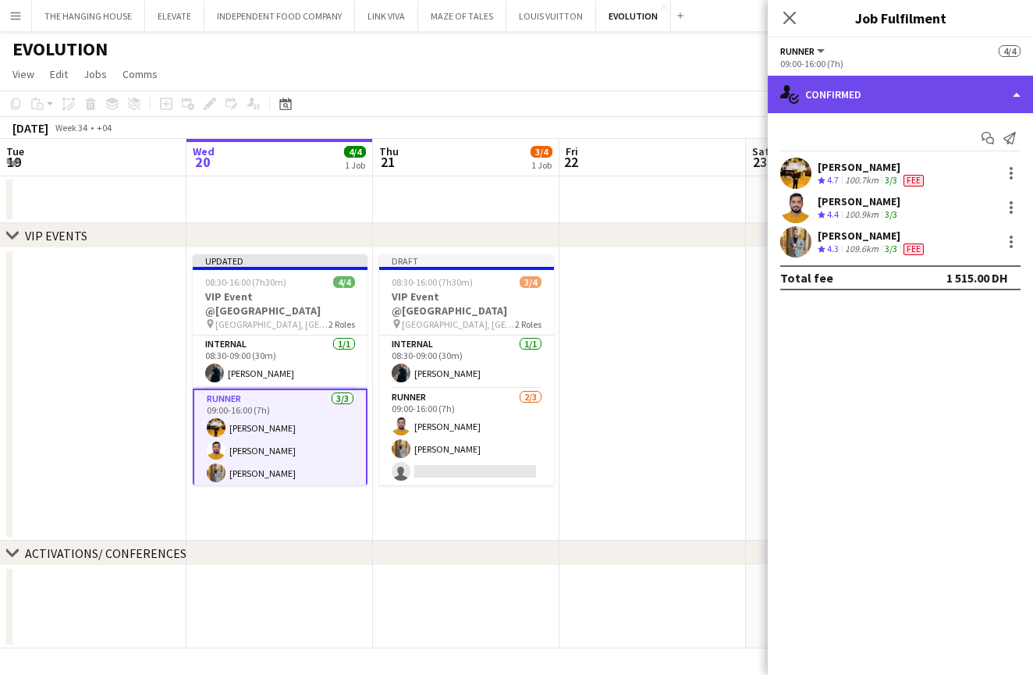
click at [891, 102] on div "single-neutral-actions-check-2 Confirmed" at bounding box center [900, 94] width 265 height 37
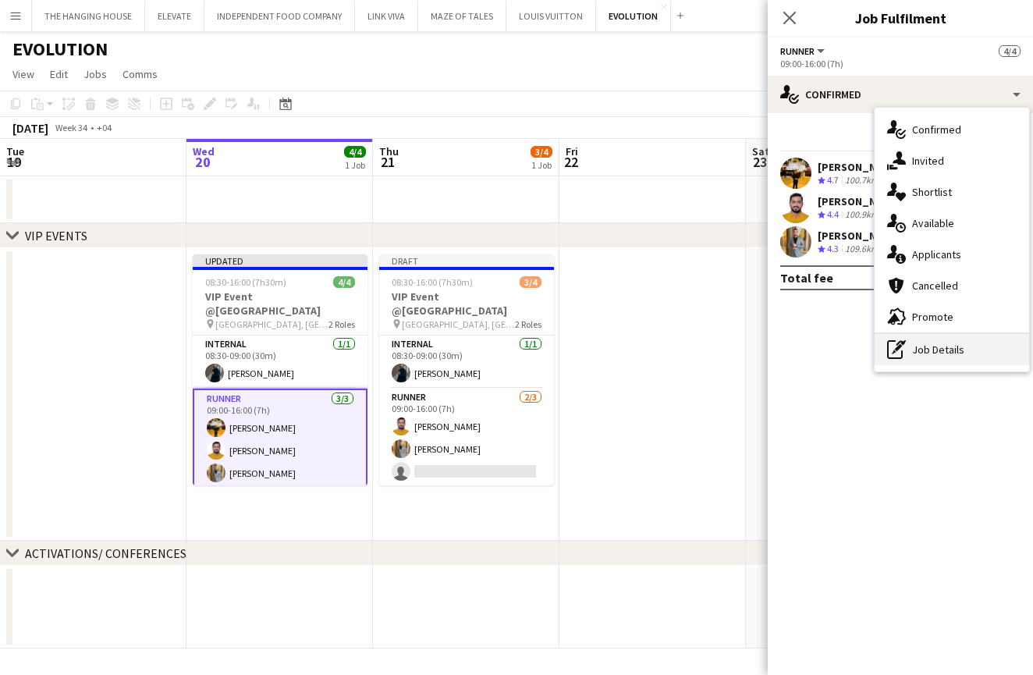
click at [943, 352] on div "pen-write Job Details" at bounding box center [952, 349] width 155 height 31
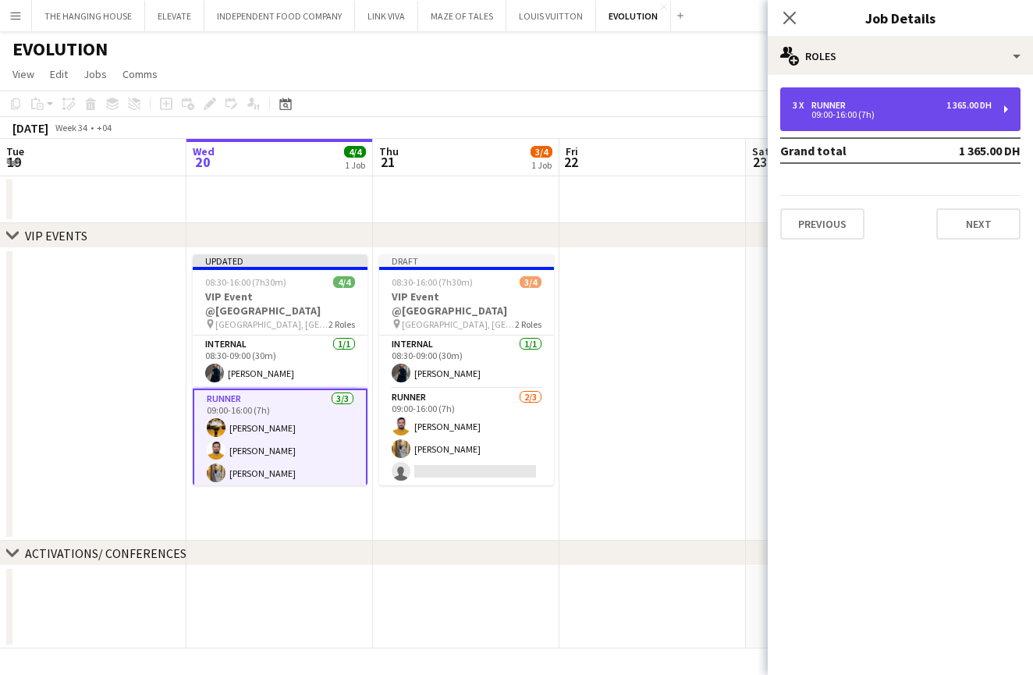
click at [859, 103] on div "3 x Runner 1 365.00 DH" at bounding box center [892, 105] width 199 height 11
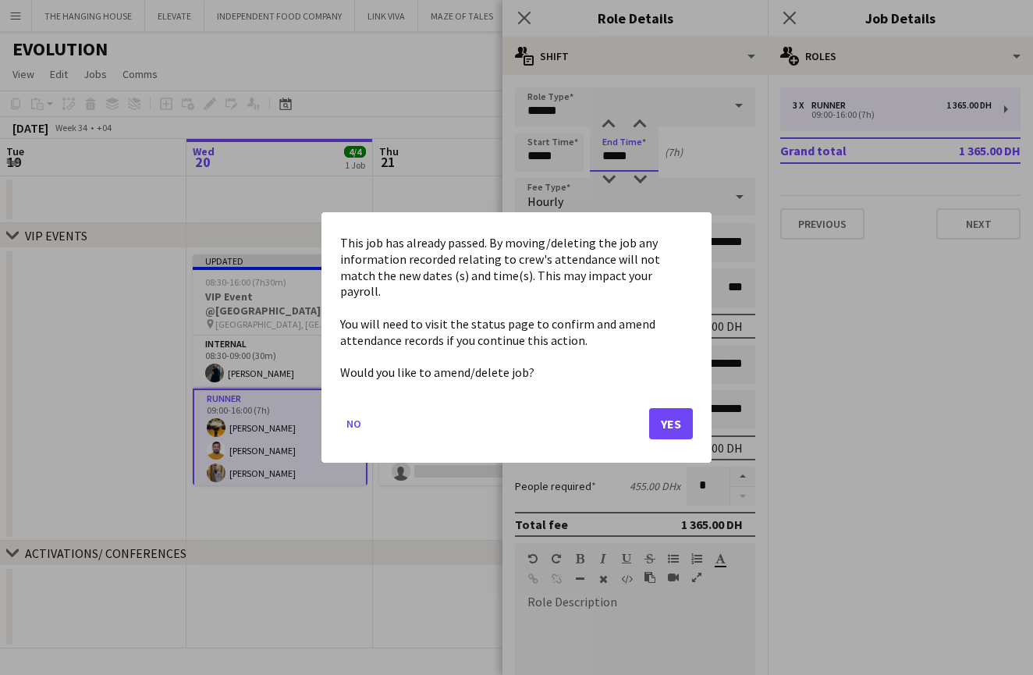
click at [619, 169] on body "Menu Boards Boards Boards All jobs Status Workforce Workforce My Workforce Recr…" at bounding box center [516, 337] width 1033 height 675
click at [675, 414] on button "Yes" at bounding box center [671, 423] width 44 height 31
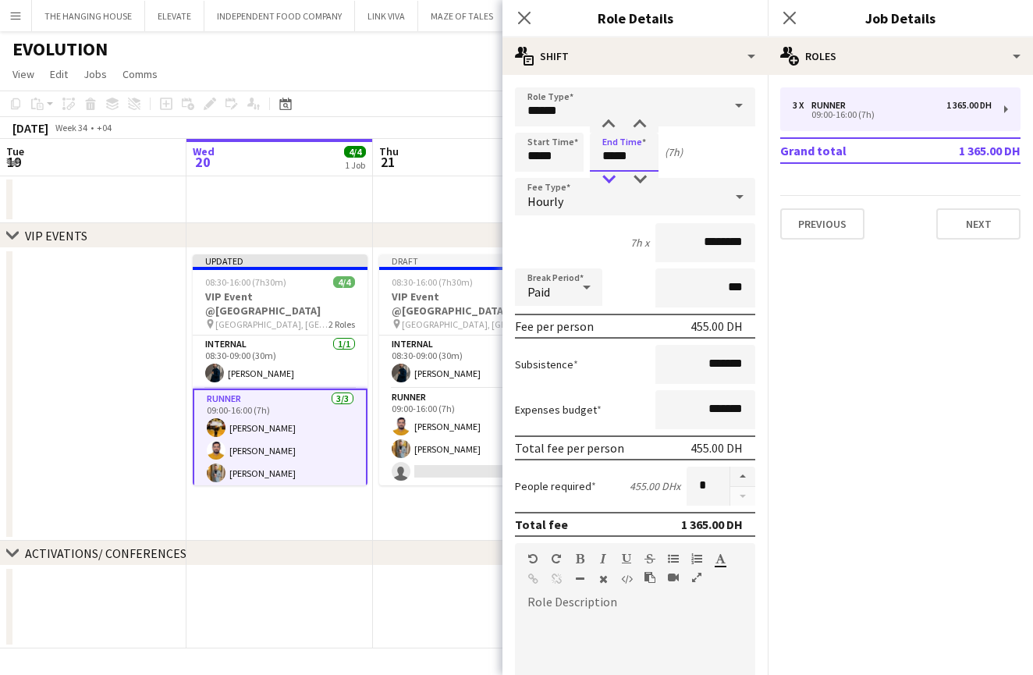
click at [613, 174] on div at bounding box center [608, 180] width 31 height 16
type input "*****"
click at [613, 174] on div at bounding box center [608, 180] width 31 height 16
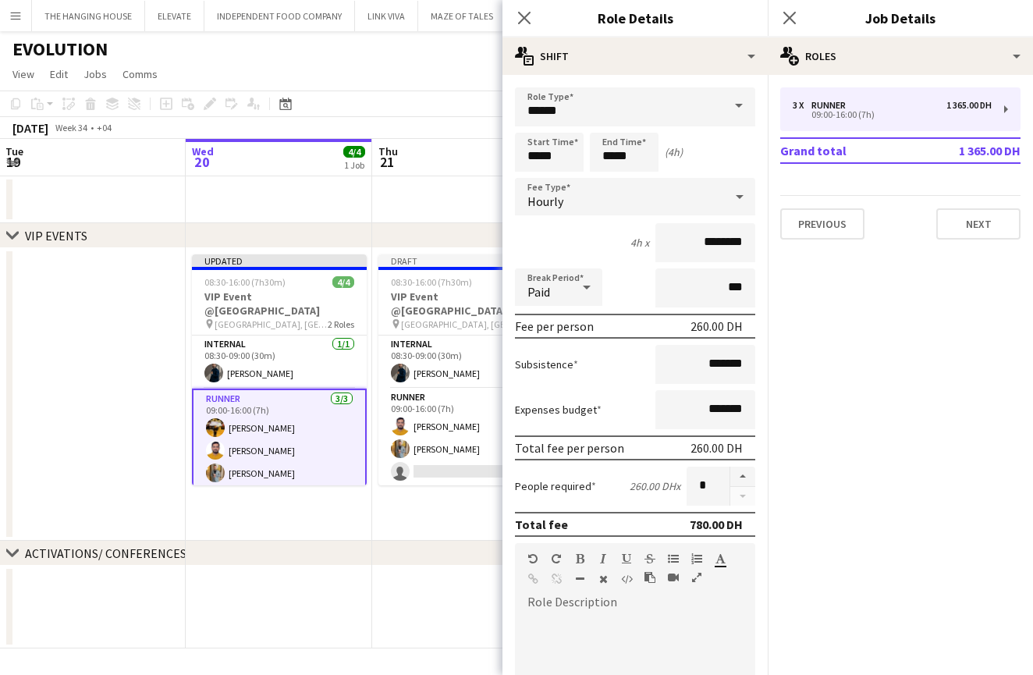
click at [432, 203] on app-date-cell at bounding box center [465, 199] width 187 height 47
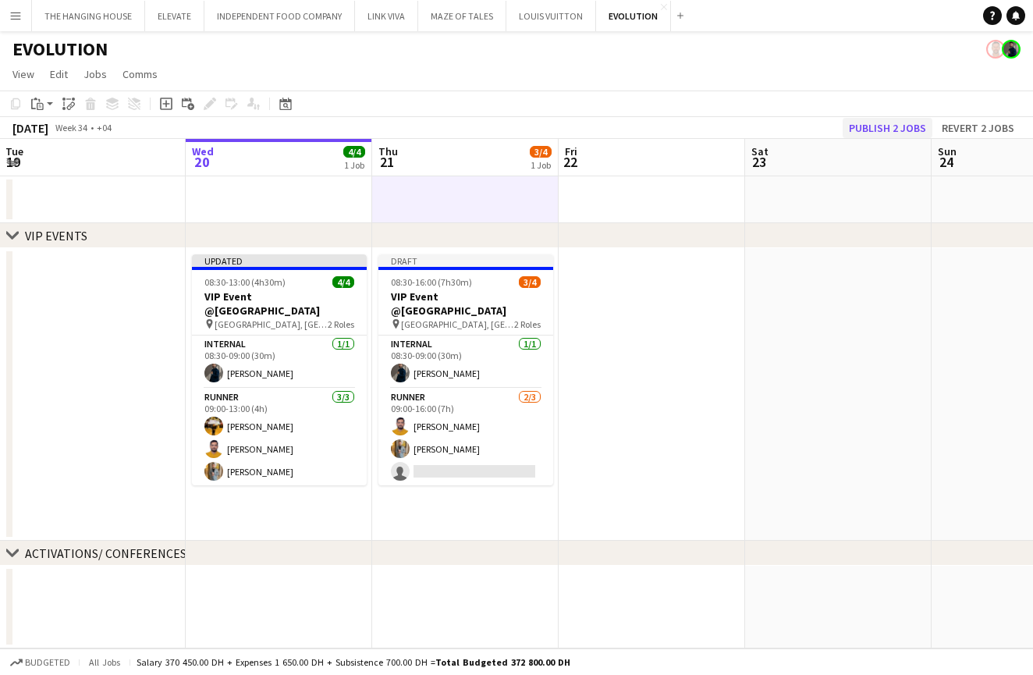
click at [875, 131] on button "Publish 2 jobs" at bounding box center [888, 128] width 90 height 20
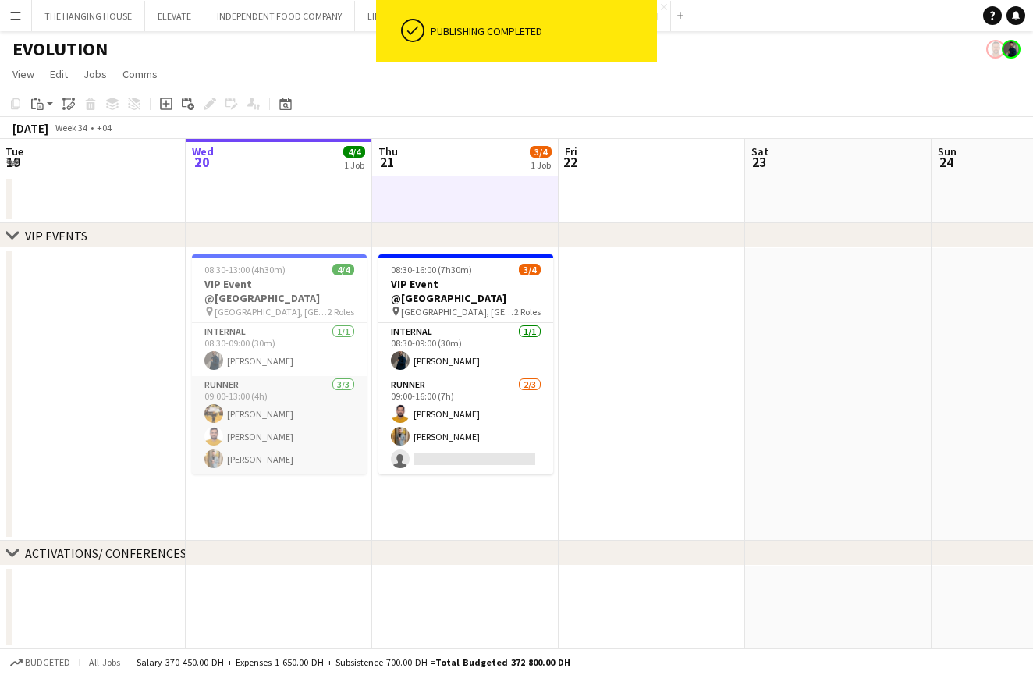
click at [294, 402] on app-card-role "Runner [DATE] 09:00-13:00 (4h) Angel [PERSON_NAME] [PERSON_NAME] [PERSON_NAME]" at bounding box center [279, 425] width 175 height 98
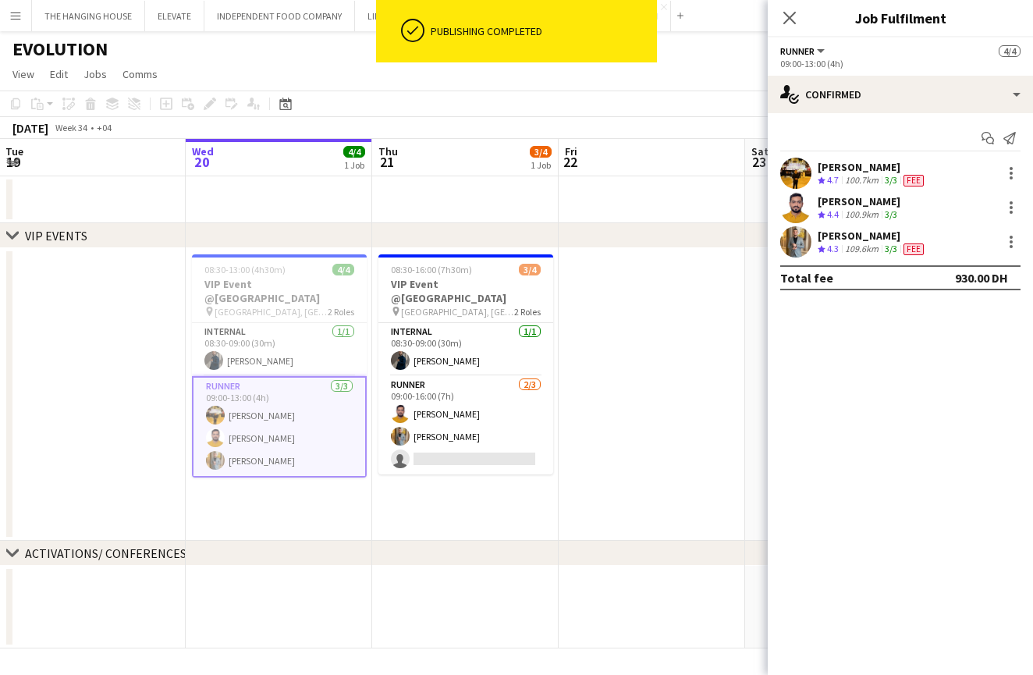
click at [935, 183] on div "Angel [PERSON_NAME] Crew rating 4.7 100.7km 3/3 Fee" at bounding box center [900, 173] width 265 height 31
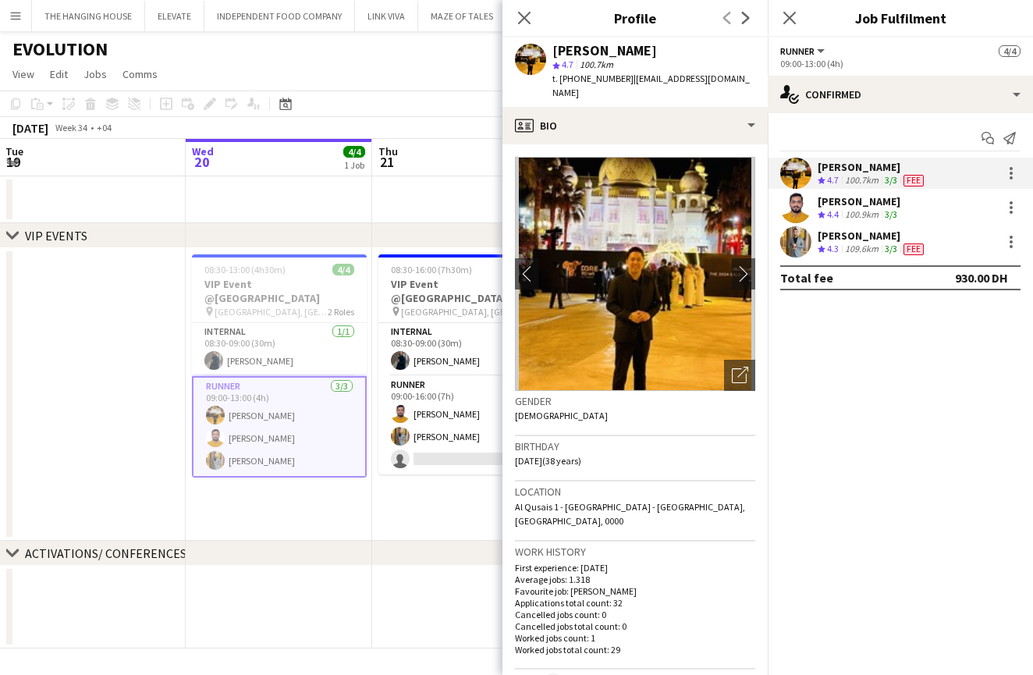
click at [307, 482] on app-date-cell "08:30-13:00 (4h30m) 4/4 VIP Event @[GEOGRAPHIC_DATA] pin [GEOGRAPHIC_DATA], Fuj…" at bounding box center [279, 394] width 187 height 293
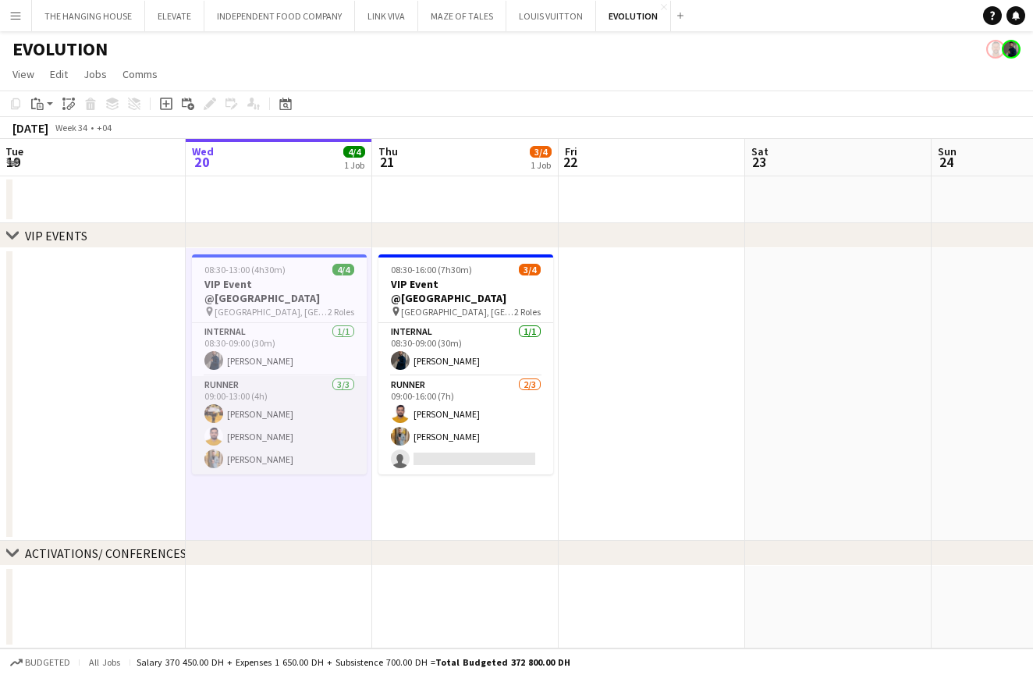
click at [255, 432] on app-card-role "Runner [DATE] 09:00-13:00 (4h) Angel [PERSON_NAME] [PERSON_NAME] [PERSON_NAME]" at bounding box center [279, 425] width 175 height 98
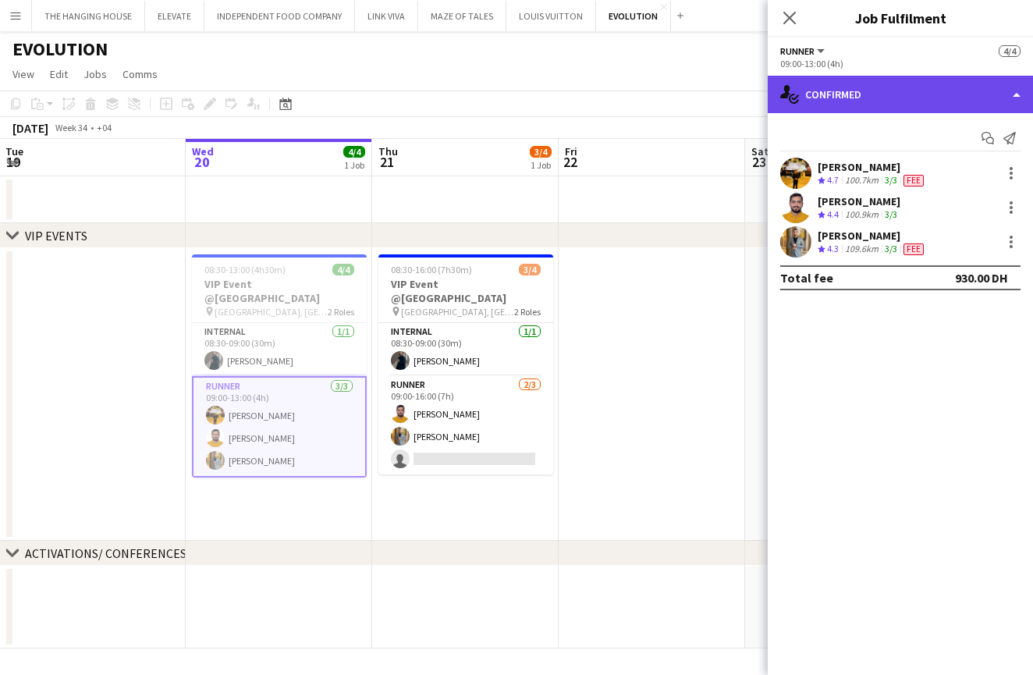
click at [811, 91] on div "single-neutral-actions-check-2 Confirmed" at bounding box center [900, 94] width 265 height 37
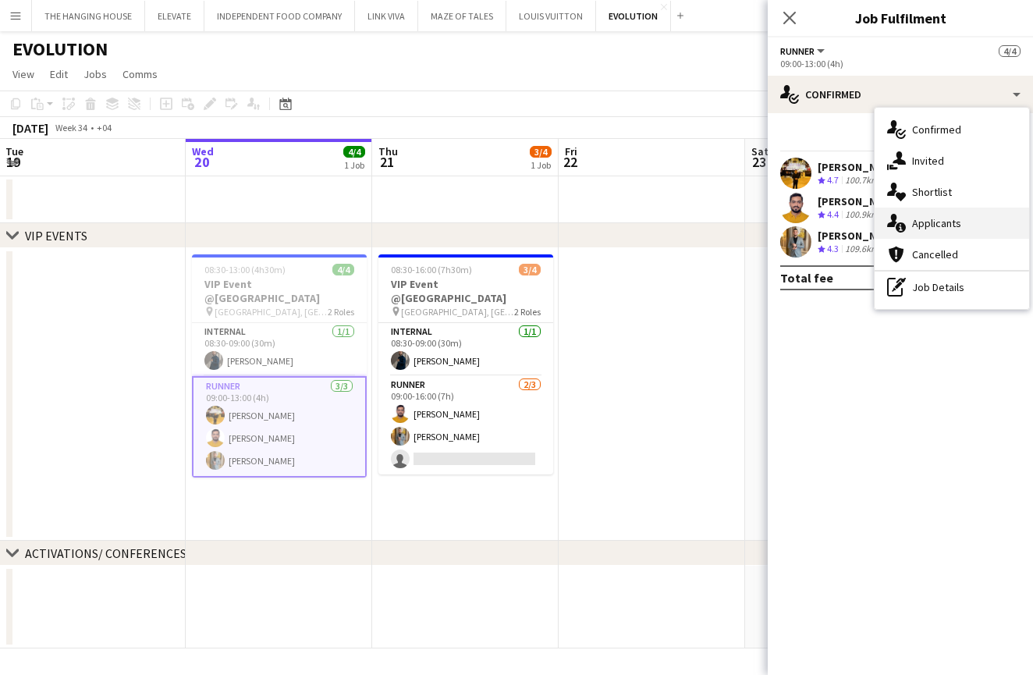
click at [910, 215] on div "single-neutral-actions-information Applicants" at bounding box center [952, 223] width 155 height 31
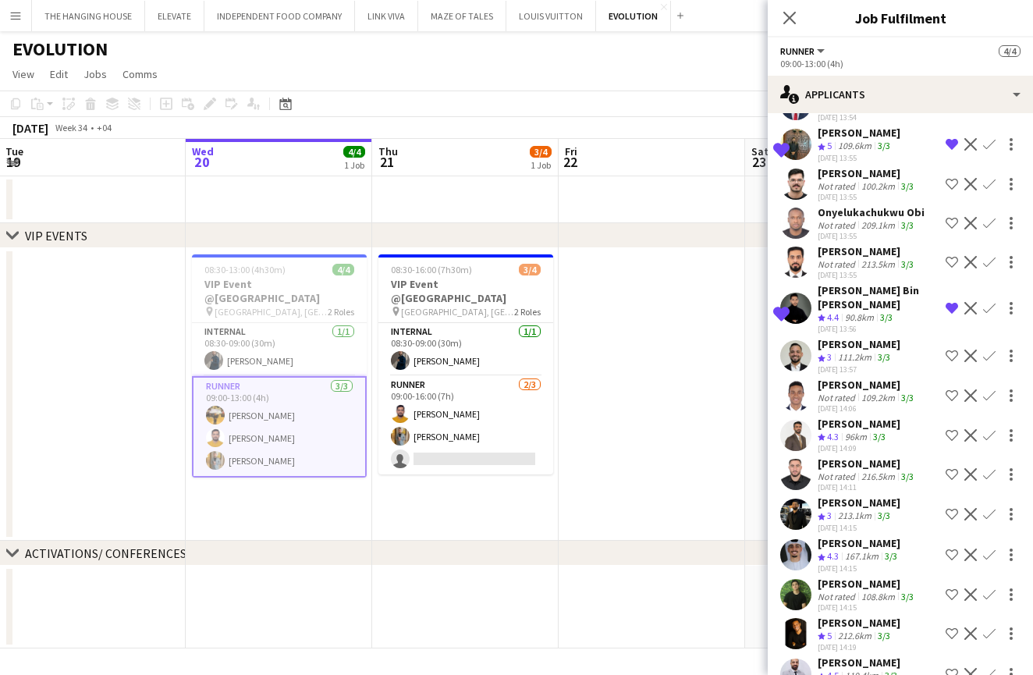
scroll to position [1680, 0]
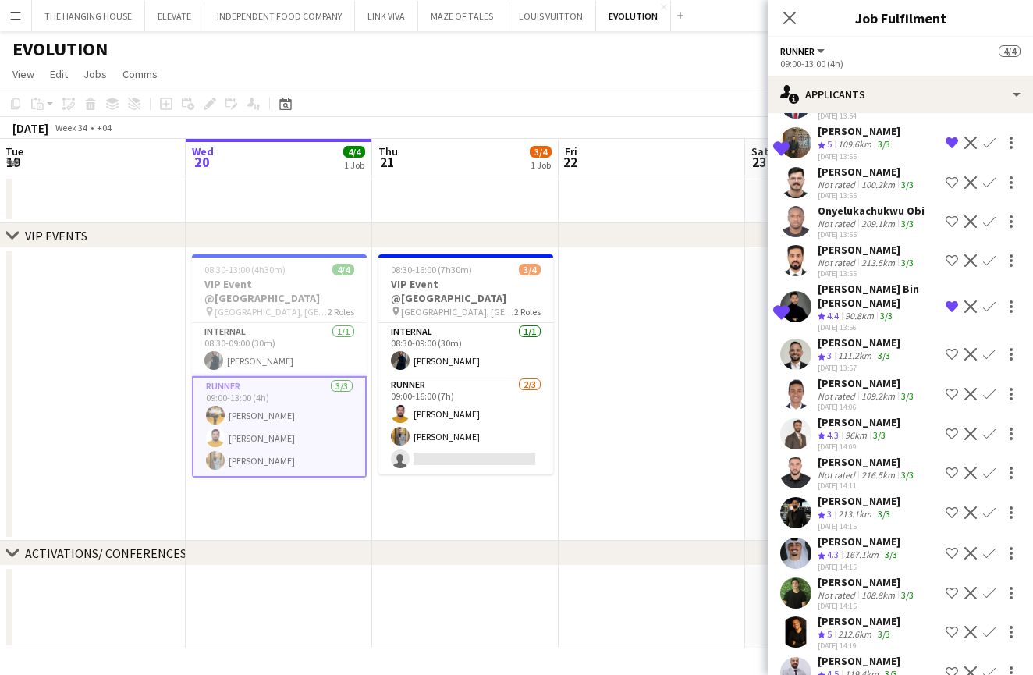
click at [877, 282] on div "[PERSON_NAME] Bin [PERSON_NAME]" at bounding box center [879, 296] width 122 height 28
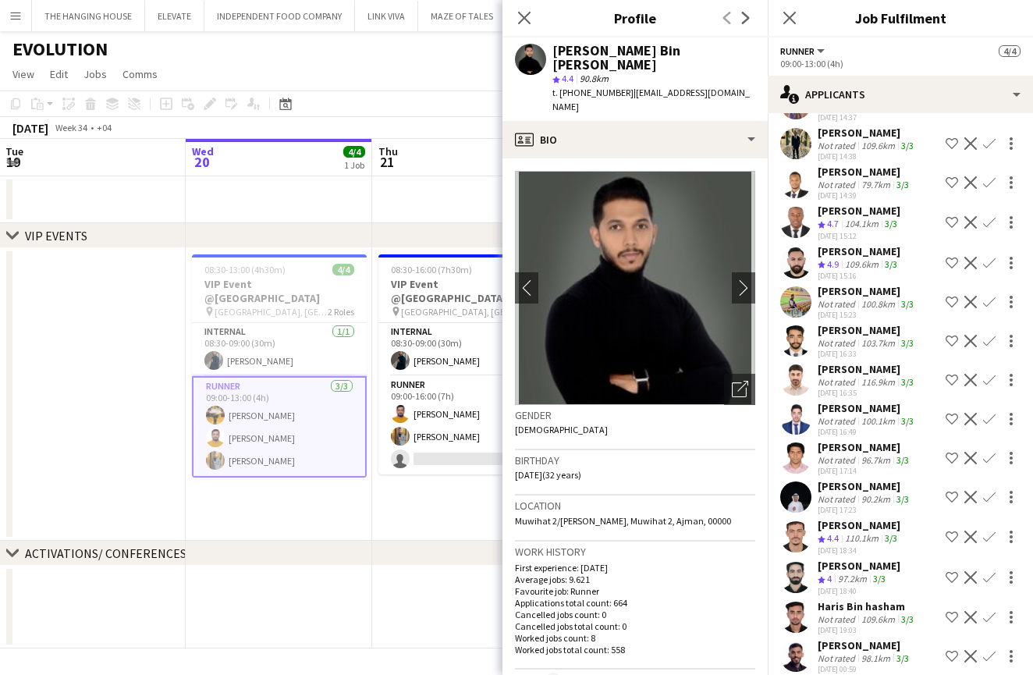
scroll to position [2327, 0]
click at [528, 20] on icon at bounding box center [524, 17] width 15 height 15
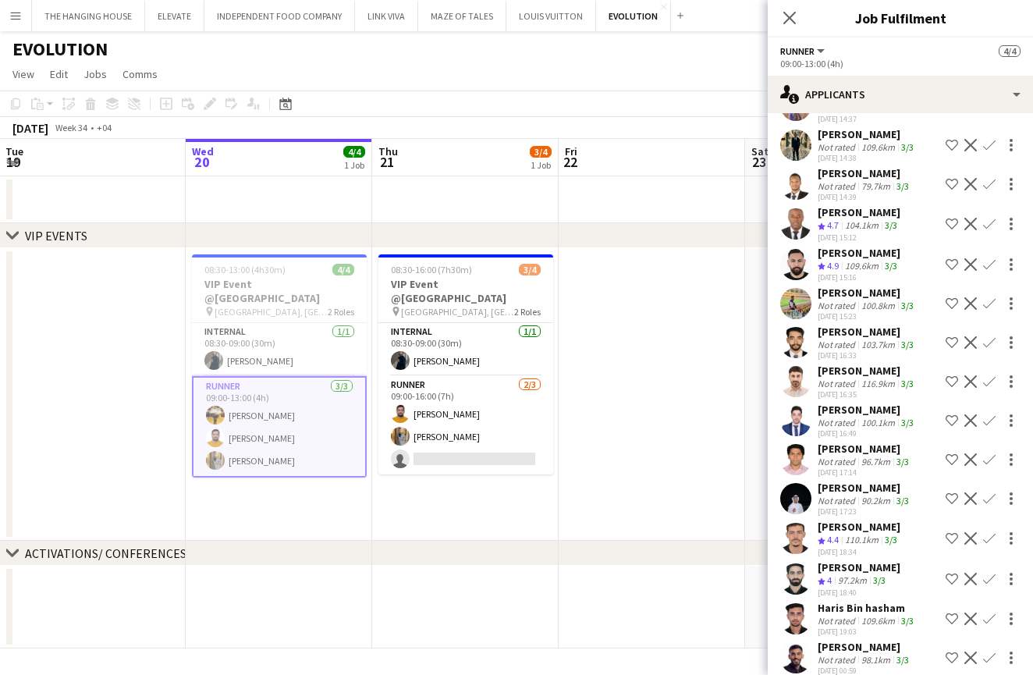
click at [496, 465] on app-date-cell "08:30-16:00 (7h30m) 3/4 VIP Event @[GEOGRAPHIC_DATA] pin [GEOGRAPHIC_DATA], Fuj…" at bounding box center [465, 394] width 187 height 293
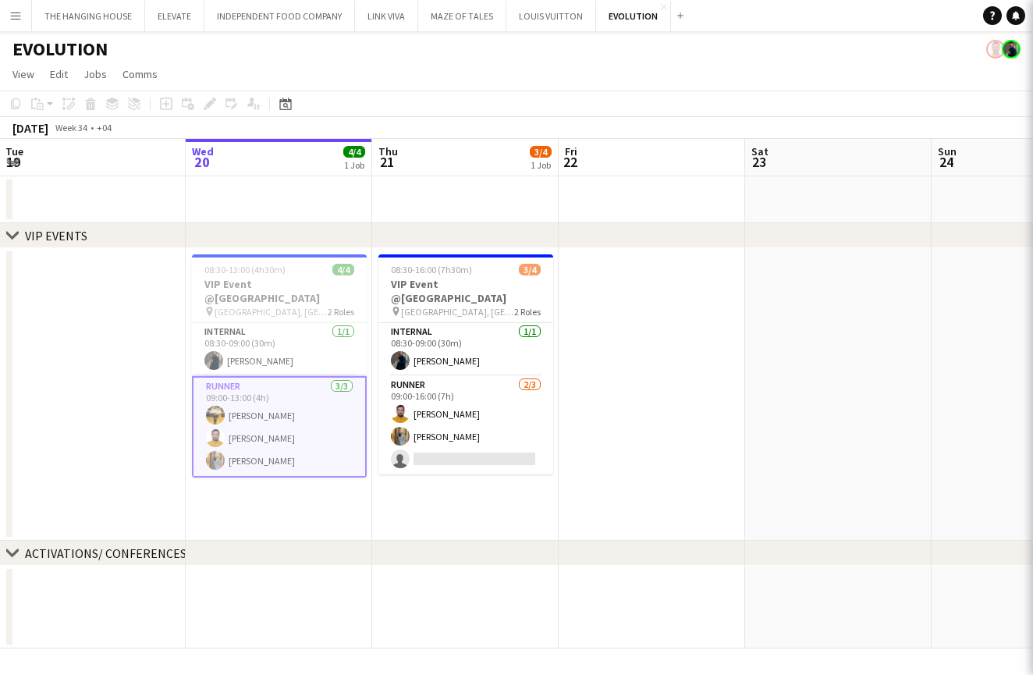
scroll to position [0, 0]
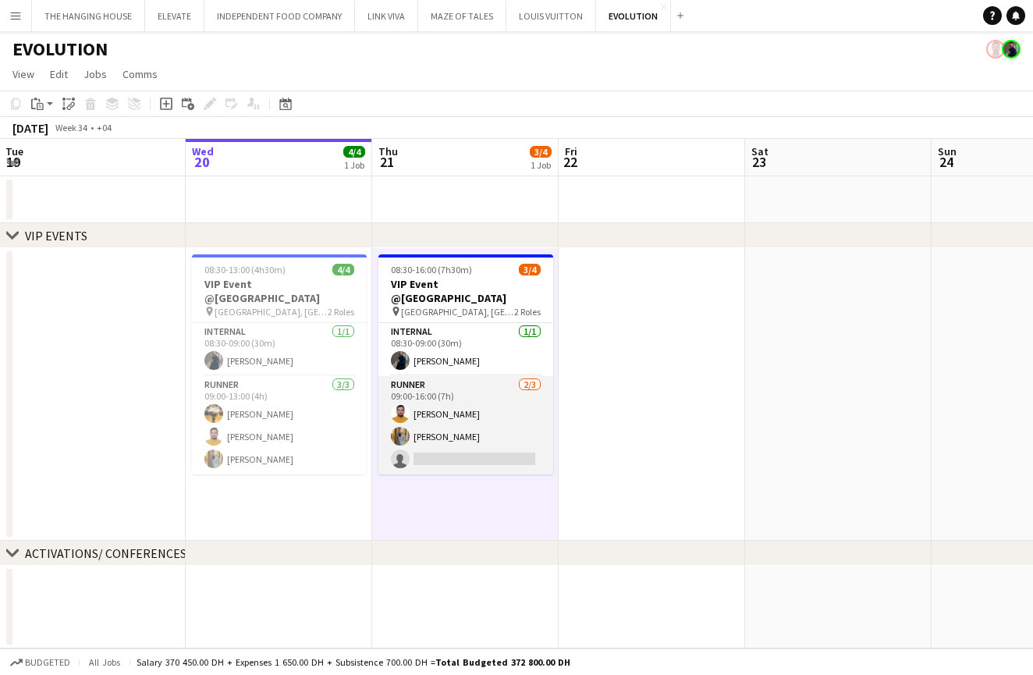
click at [437, 427] on app-card-role "Runner [DATE] 09:00-16:00 (7h) [PERSON_NAME] [PERSON_NAME] single-neutral-actio…" at bounding box center [466, 425] width 175 height 98
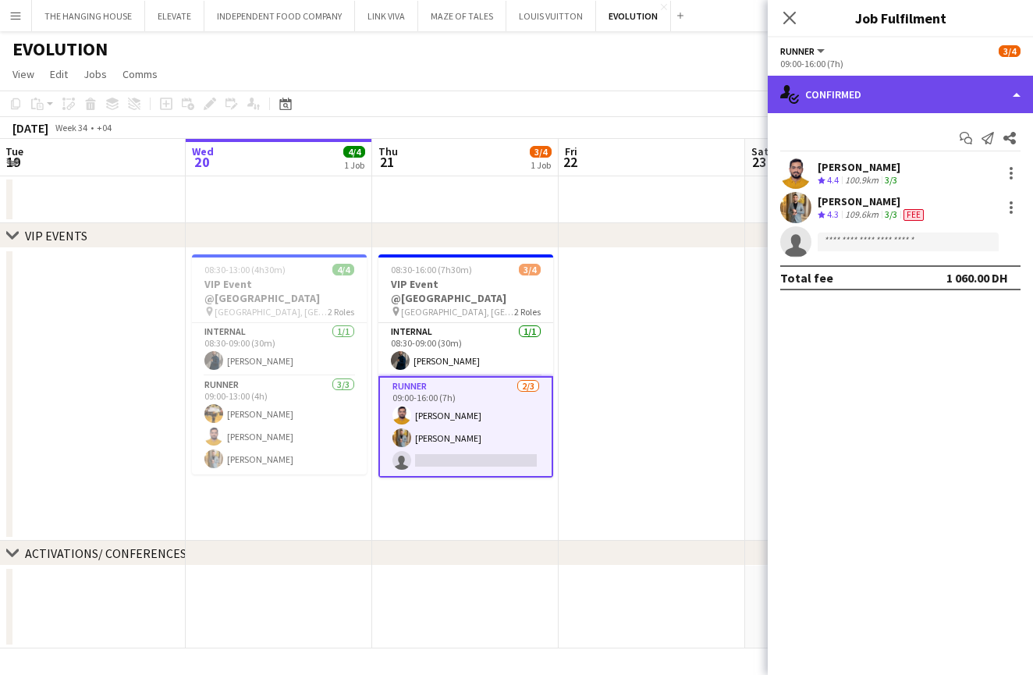
click at [952, 88] on div "single-neutral-actions-check-2 Confirmed" at bounding box center [900, 94] width 265 height 37
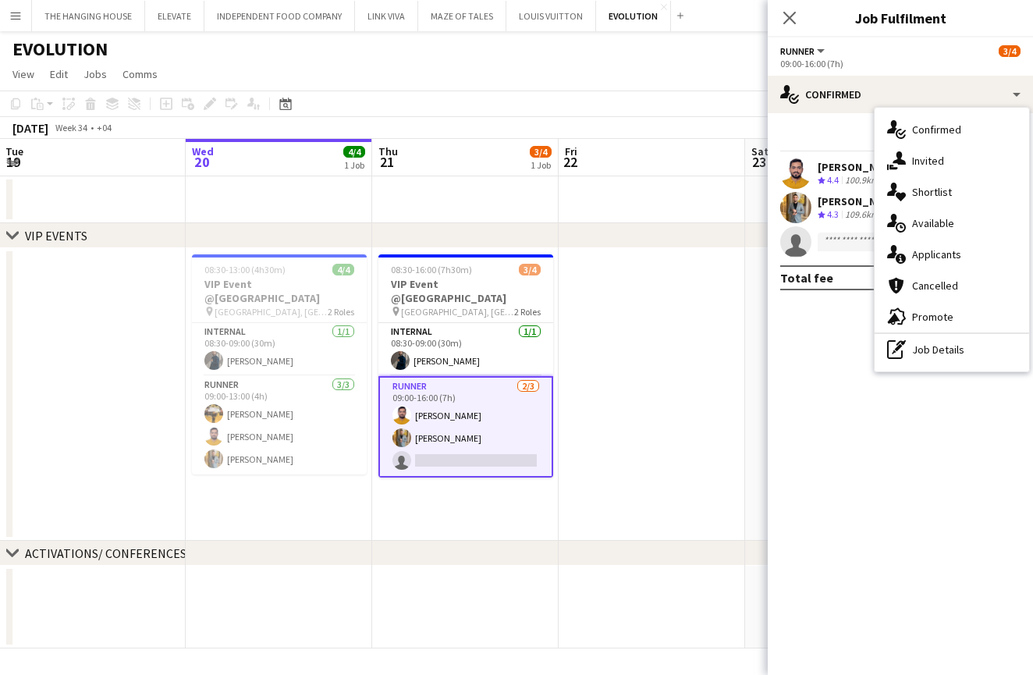
click at [841, 303] on mat-expansion-panel "check Confirmed Start chat Send notification Share [PERSON_NAME] Crew rating 4.…" at bounding box center [900, 394] width 265 height 562
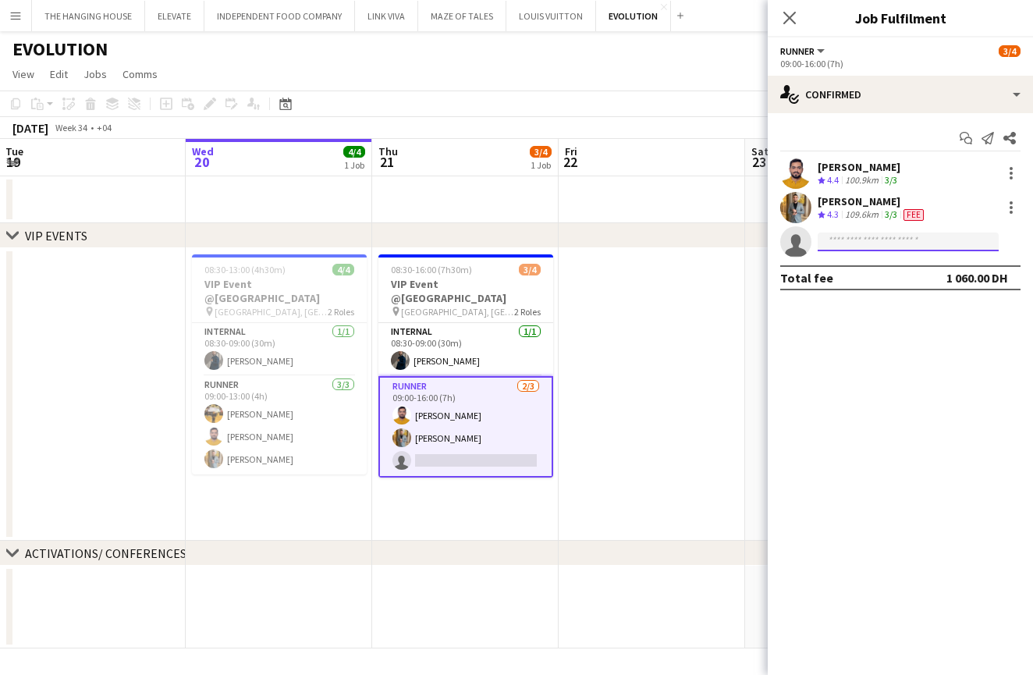
click at [829, 247] on input at bounding box center [908, 242] width 181 height 19
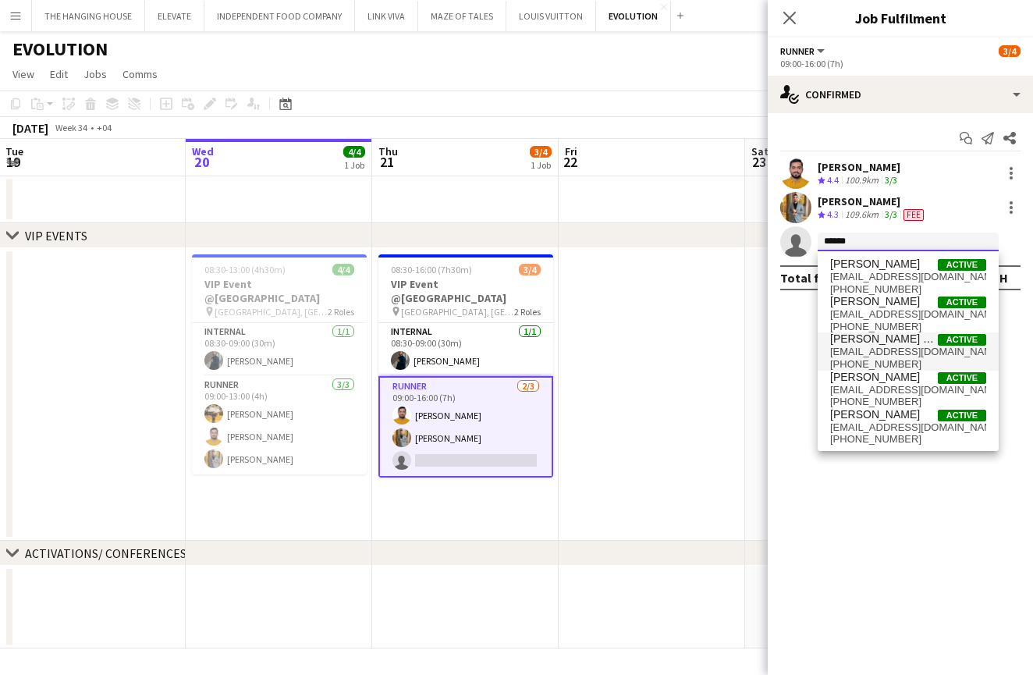
type input "******"
click at [837, 348] on span "[EMAIL_ADDRESS][DOMAIN_NAME]" at bounding box center [908, 352] width 156 height 12
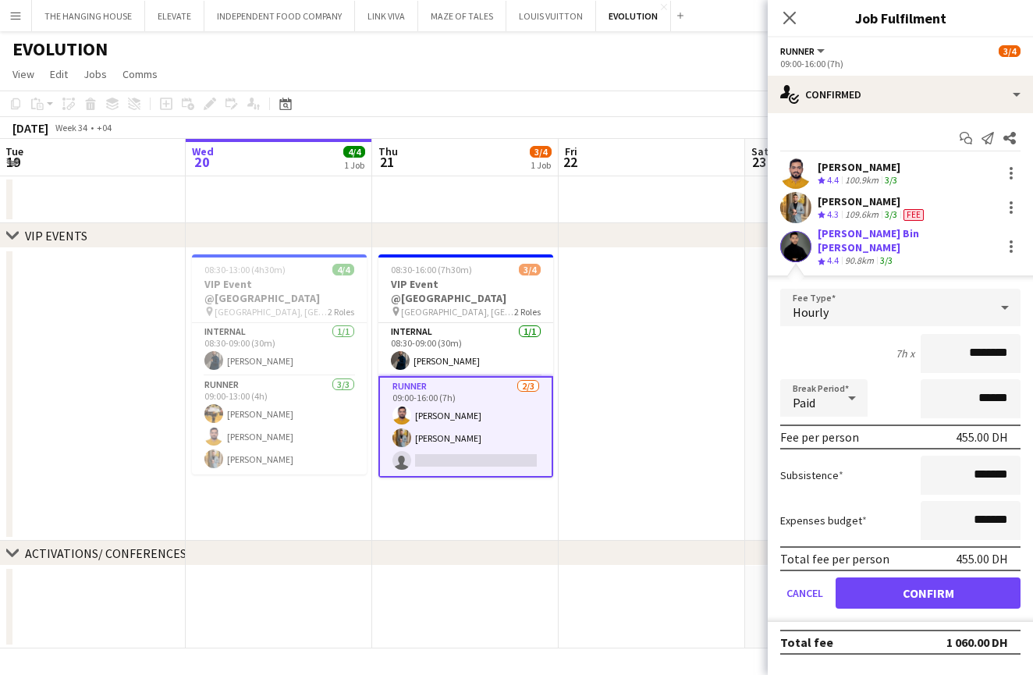
click at [928, 583] on button "Confirm" at bounding box center [928, 593] width 185 height 31
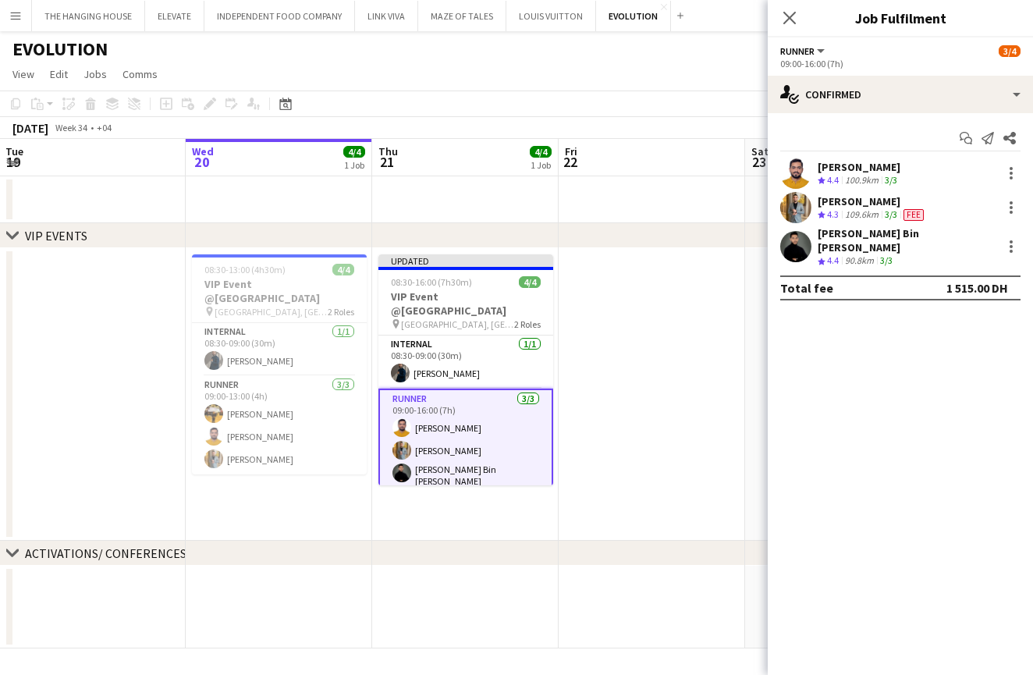
click at [684, 403] on app-date-cell at bounding box center [652, 394] width 187 height 293
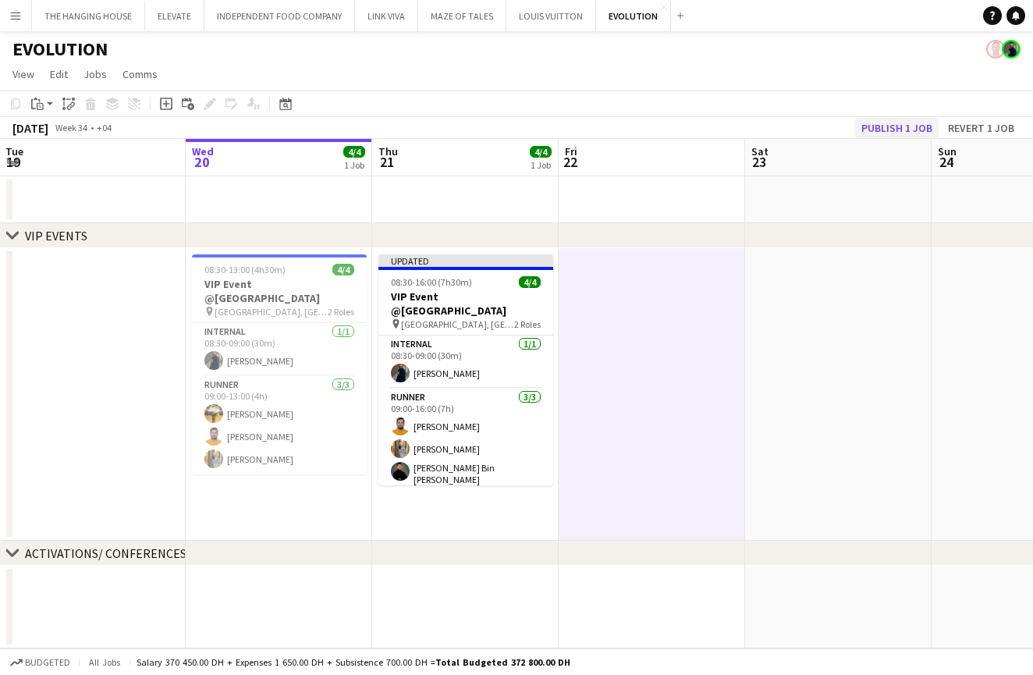
click at [885, 133] on button "Publish 1 job" at bounding box center [897, 128] width 84 height 20
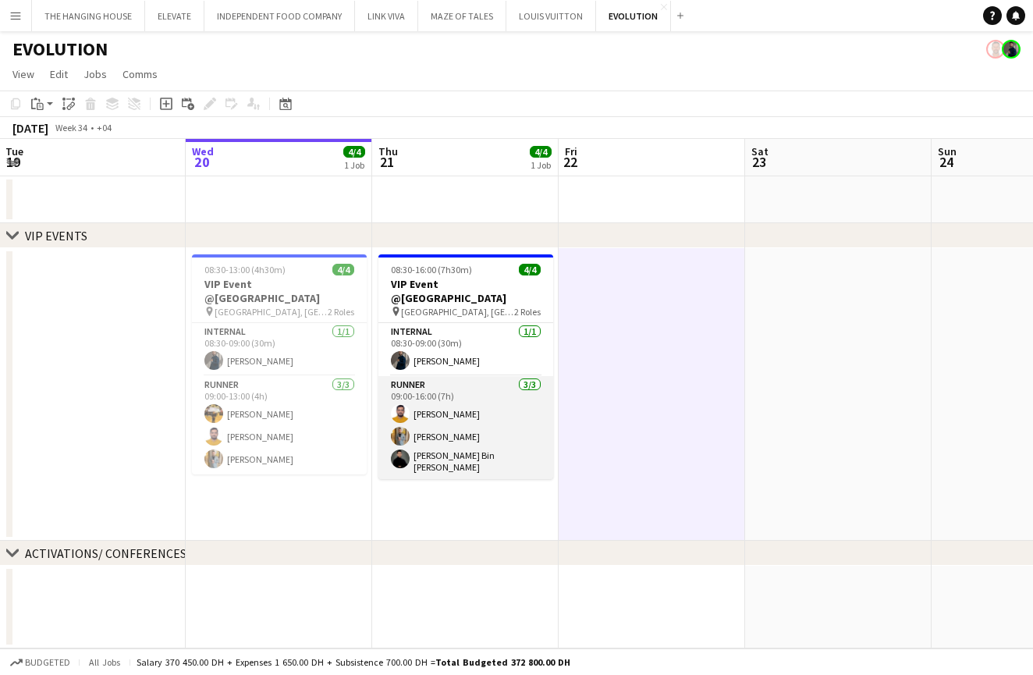
click at [486, 432] on app-card-role "Runner [DATE] 09:00-16:00 (7h) [PERSON_NAME] [PERSON_NAME] [PERSON_NAME] Bin [P…" at bounding box center [466, 427] width 175 height 103
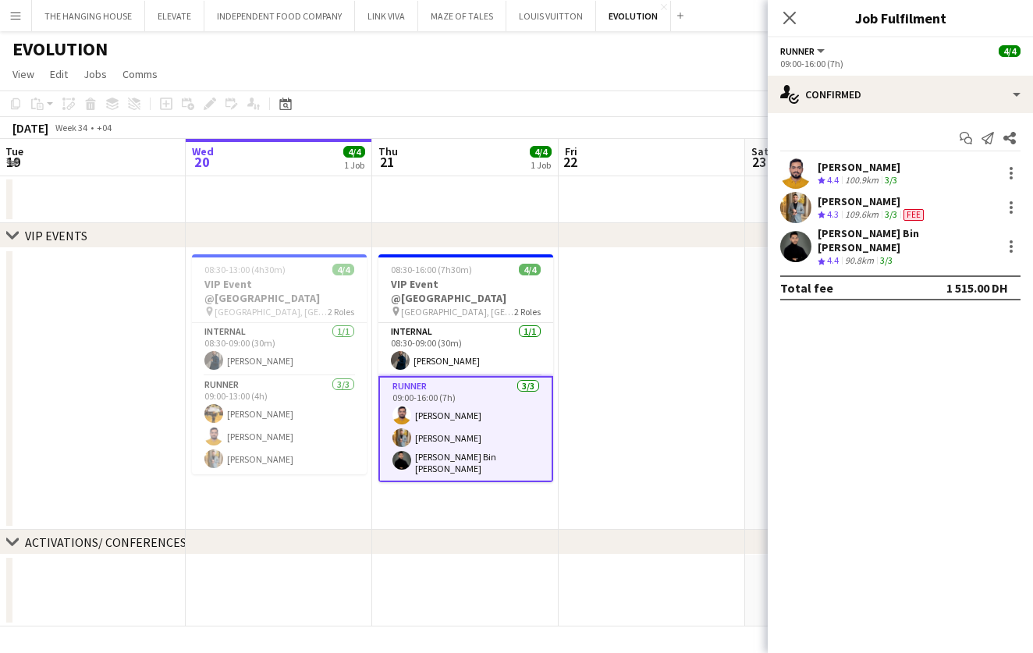
click at [12, 16] on app-icon "Menu" at bounding box center [15, 15] width 12 height 12
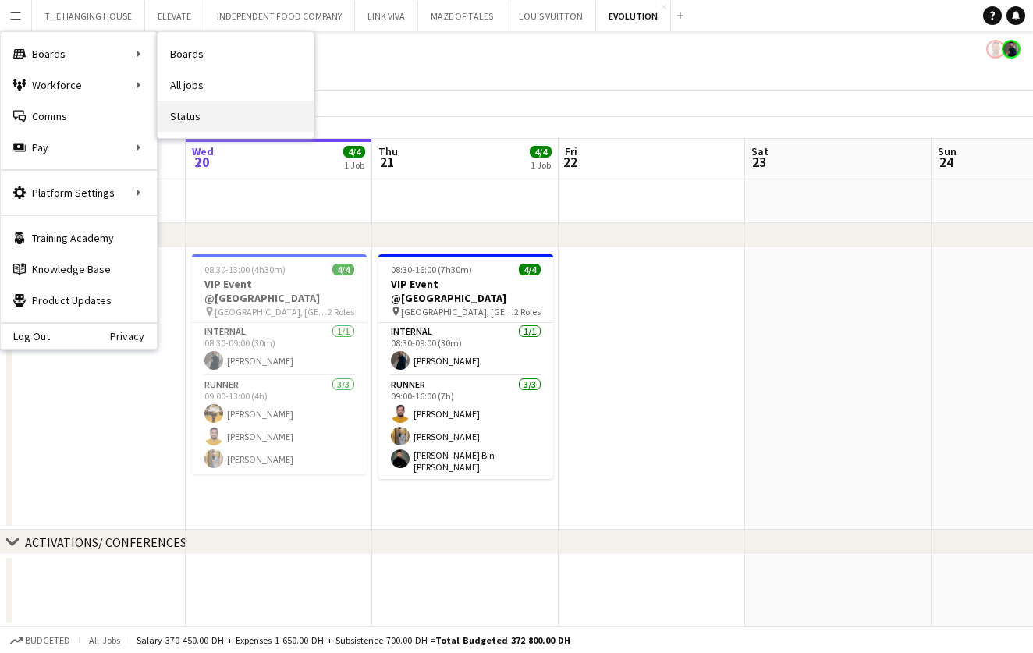
click at [233, 118] on link "Status" at bounding box center [236, 116] width 156 height 31
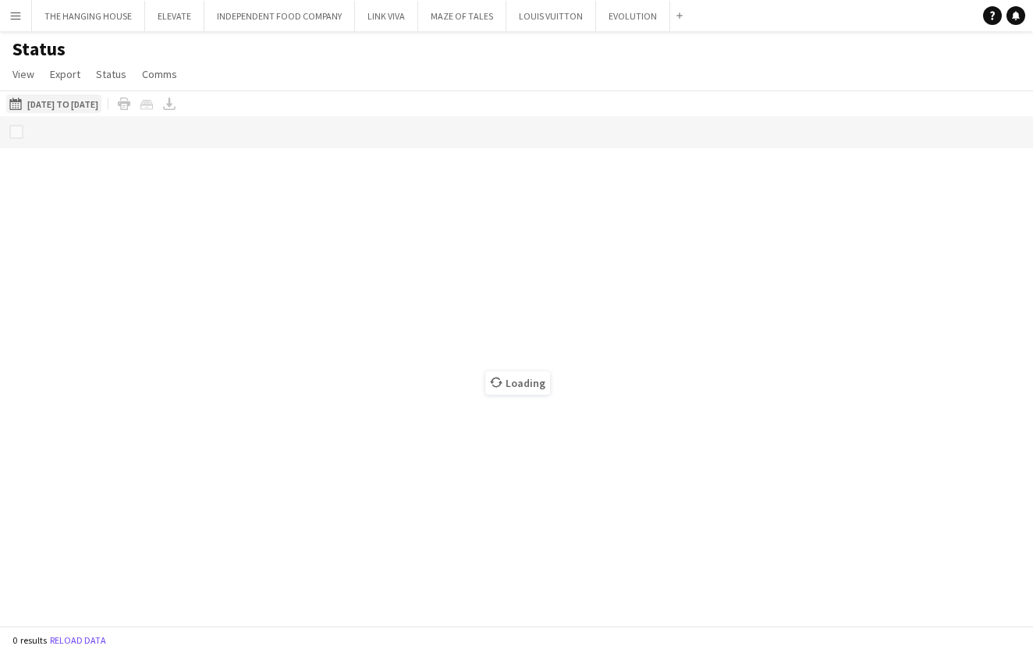
click at [101, 105] on button "[DATE] to [DATE] [DATE] to [DATE]" at bounding box center [53, 103] width 95 height 19
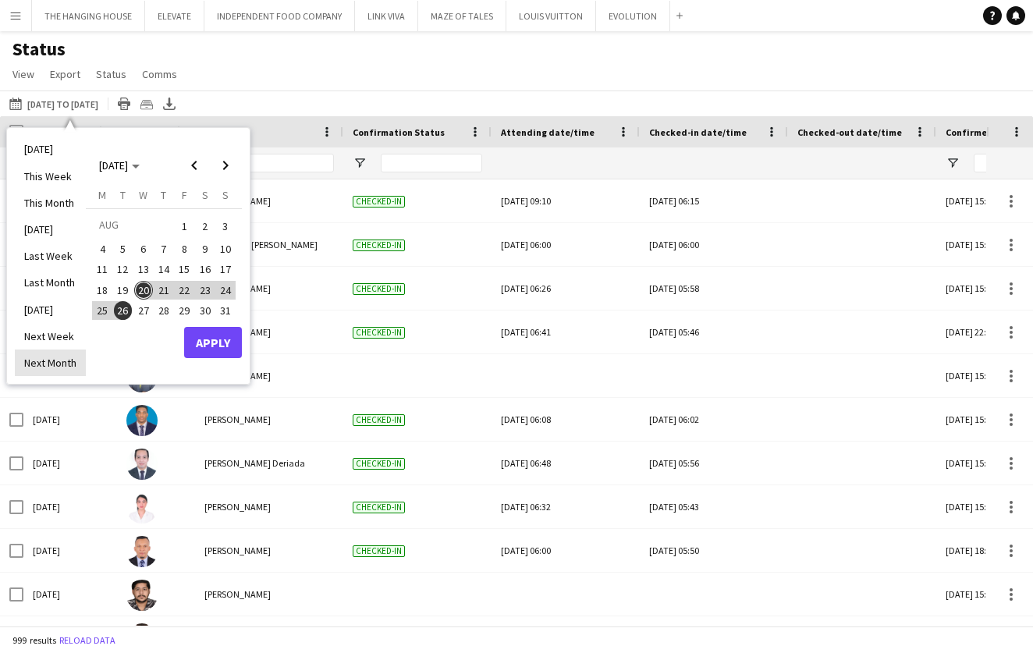
click at [64, 361] on li "Next Month" at bounding box center [50, 363] width 71 height 27
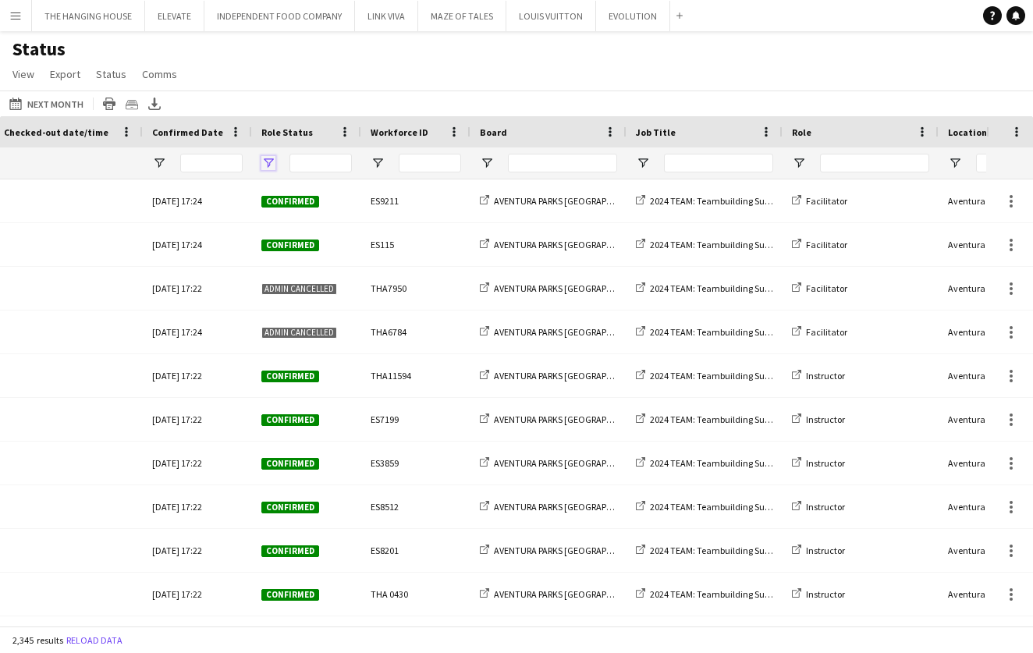
click at [274, 163] on span "Open Filter Menu" at bounding box center [268, 163] width 14 height 14
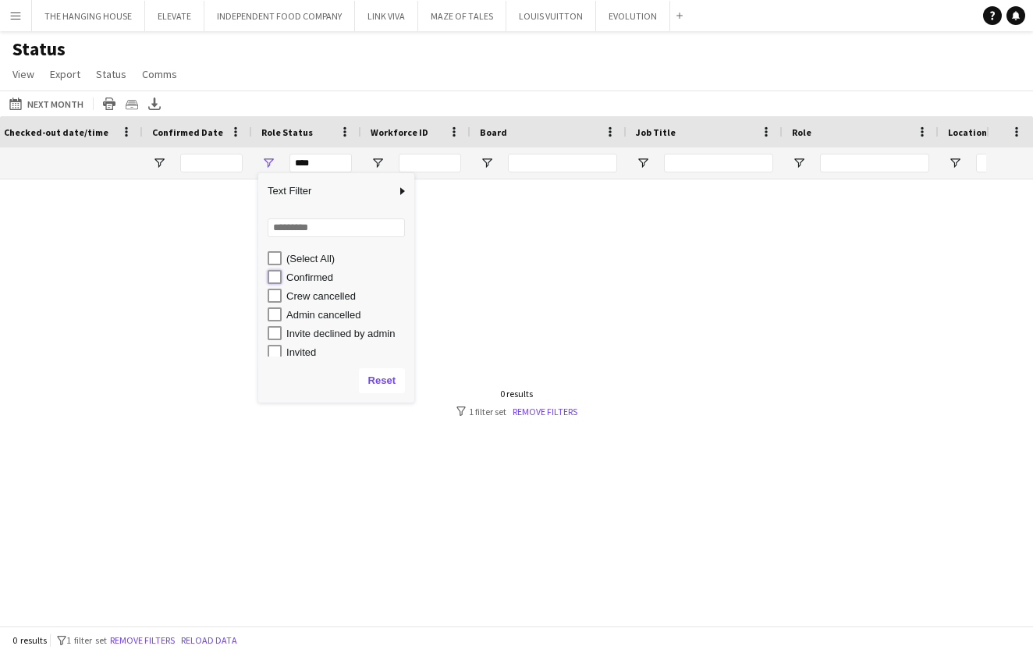
type input "**********"
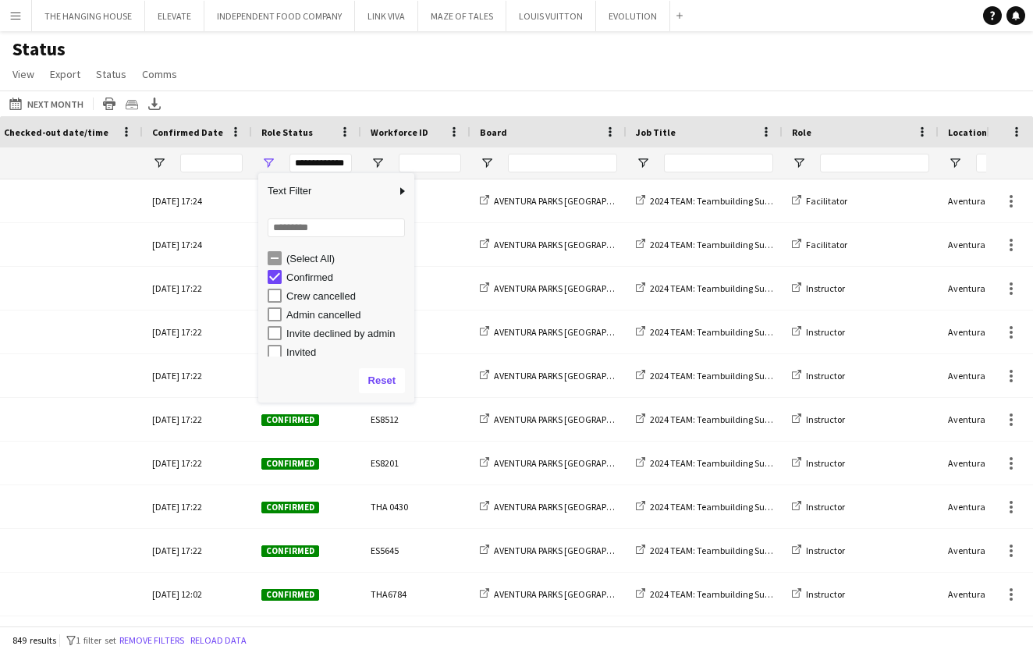
click at [362, 109] on div "[DATE] to [DATE] Next Month [DATE] This Week This Month [DATE] Last Week Last M…" at bounding box center [516, 104] width 1033 height 26
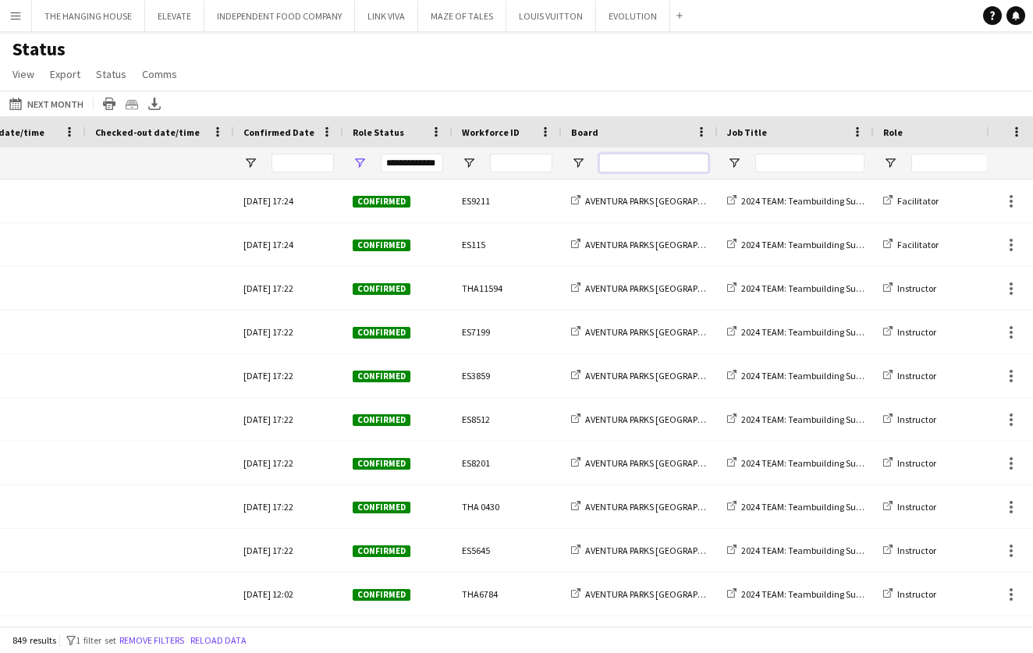
click at [620, 165] on input "Board Filter Input" at bounding box center [653, 163] width 109 height 19
type input "***"
click at [737, 160] on span "Open Filter Menu" at bounding box center [734, 163] width 14 height 14
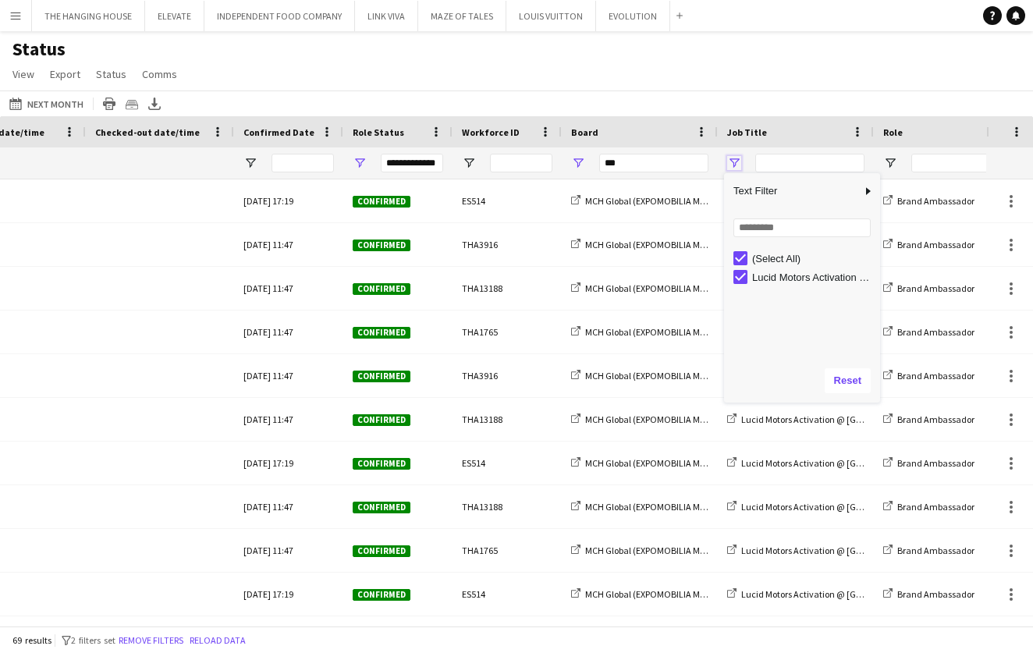
click at [736, 160] on span "Open Filter Menu" at bounding box center [734, 163] width 14 height 14
click at [663, 102] on div "[DATE] to [DATE] Next Month [DATE] This Week This Month [DATE] Last Week Last M…" at bounding box center [516, 104] width 1033 height 26
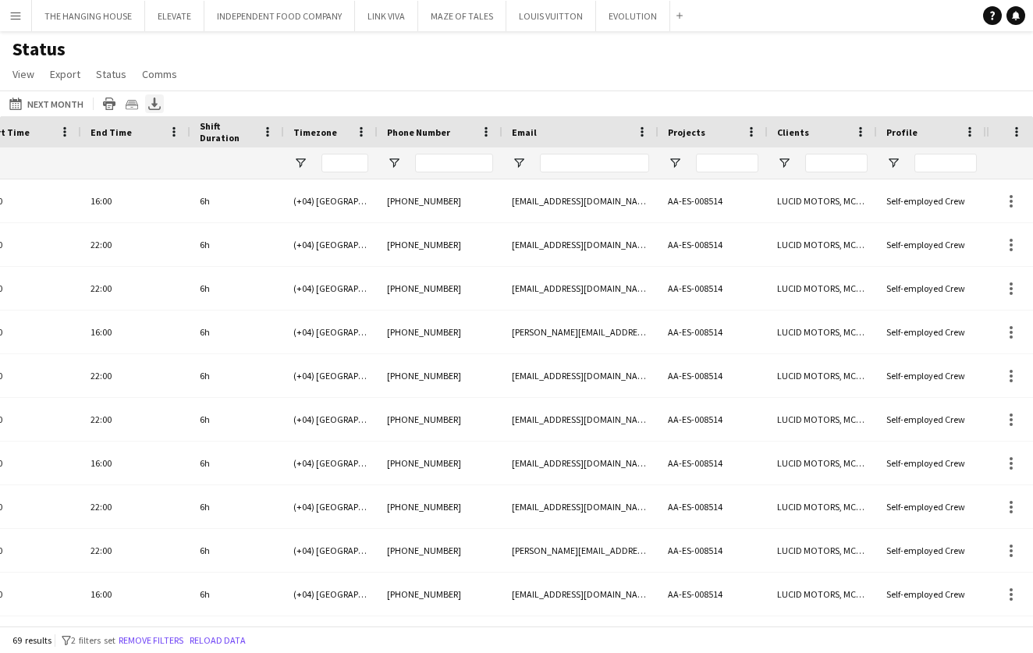
click at [151, 107] on icon "Export XLSX" at bounding box center [154, 104] width 12 height 12
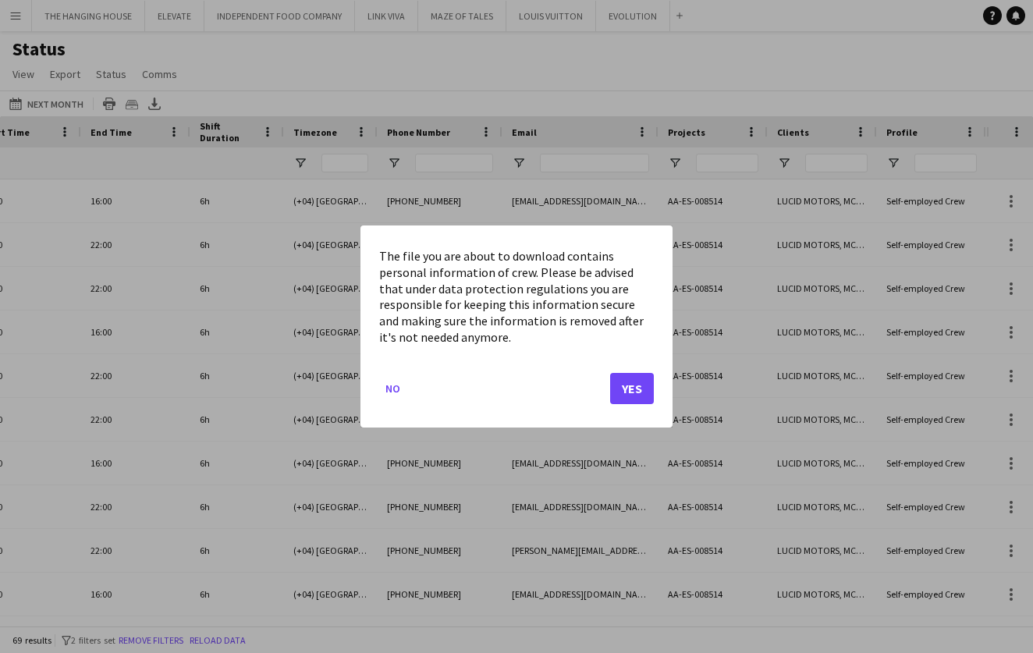
click at [638, 389] on button "Yes" at bounding box center [632, 388] width 44 height 31
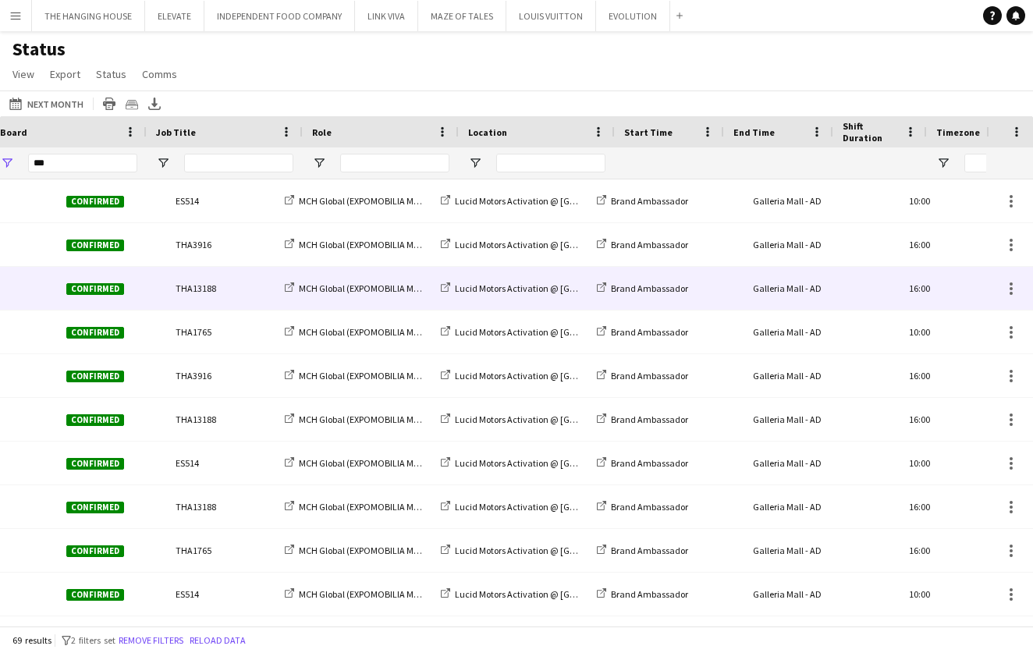
scroll to position [0, 148]
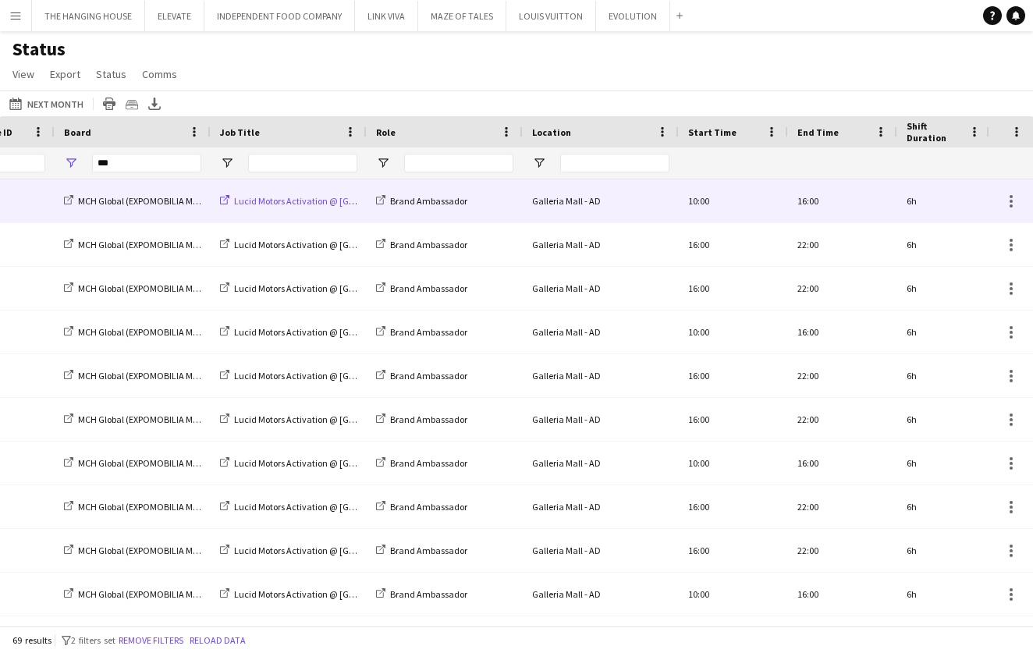
click at [312, 201] on span "Lucid Motors Activation @ [GEOGRAPHIC_DATA]" at bounding box center [329, 201] width 191 height 12
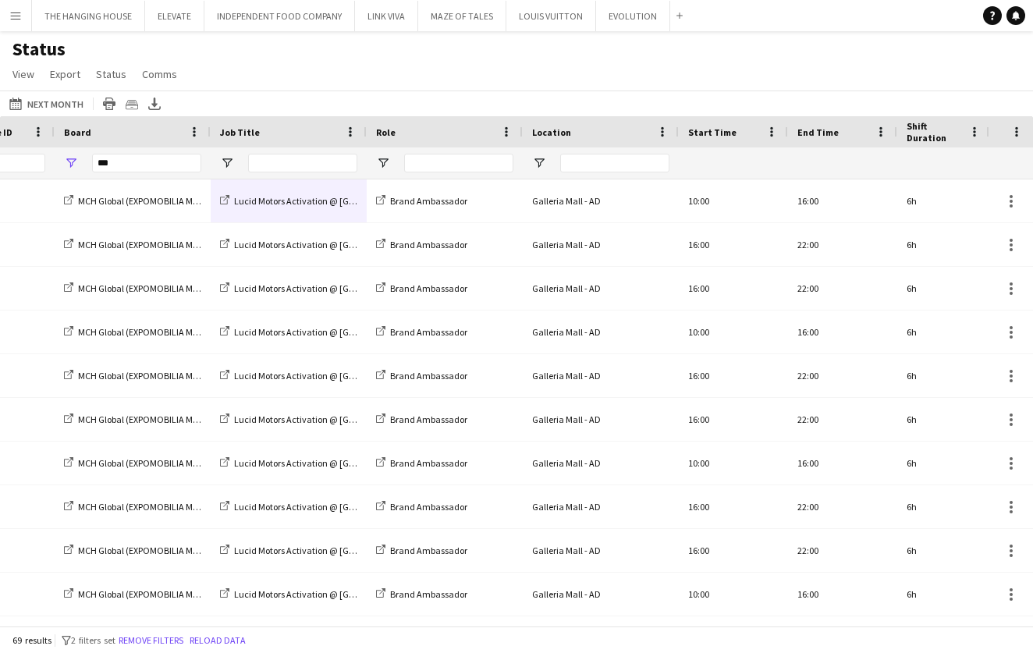
click at [14, 20] on app-icon "Menu" at bounding box center [15, 15] width 12 height 12
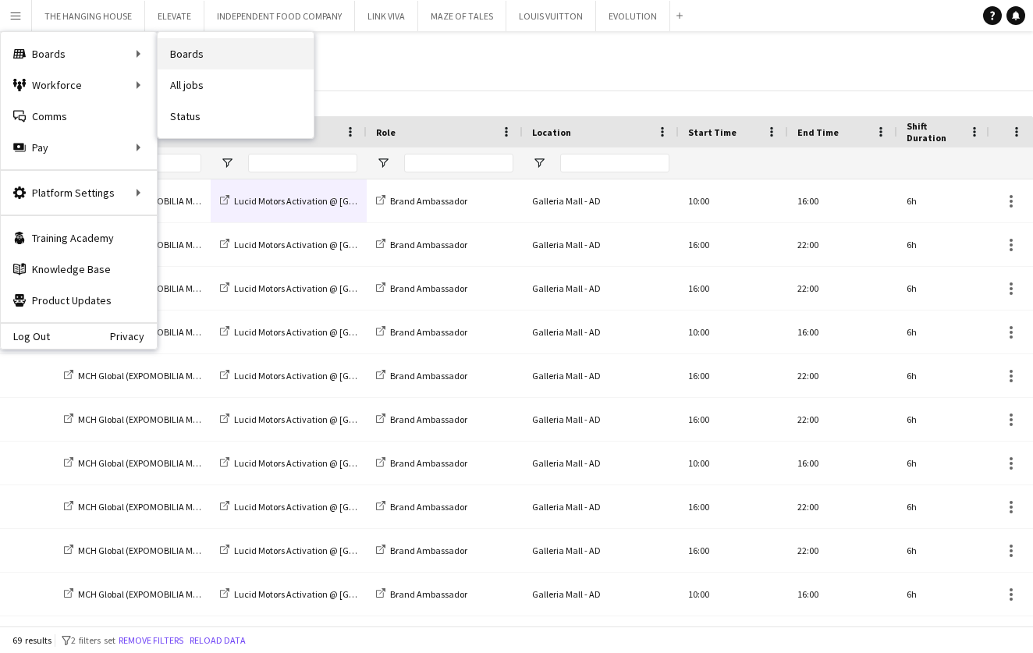
click at [226, 58] on link "Boards" at bounding box center [236, 53] width 156 height 31
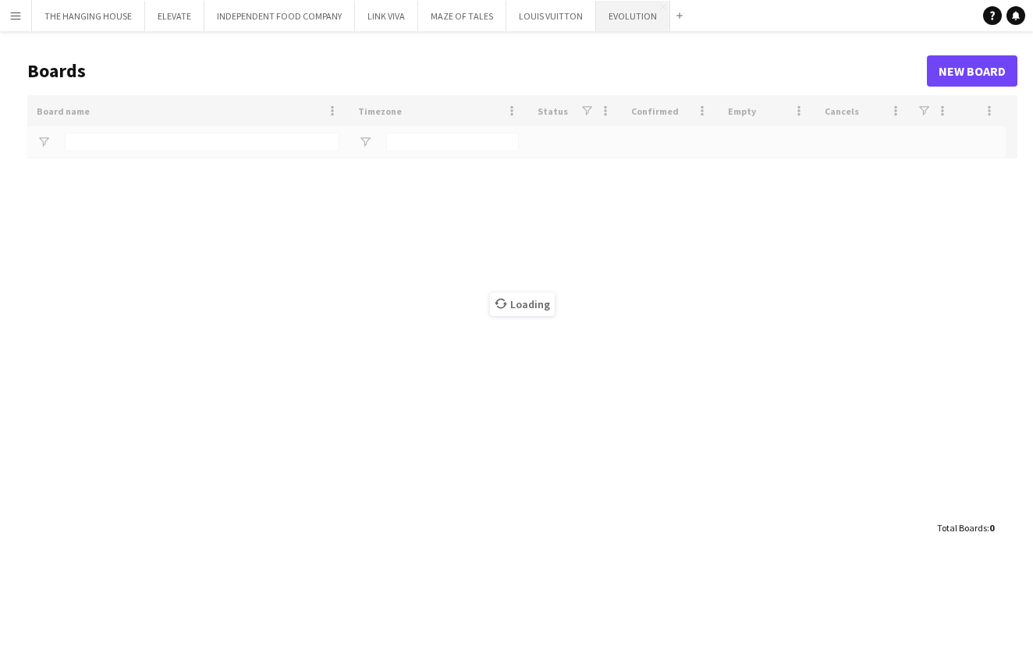
type input "*****"
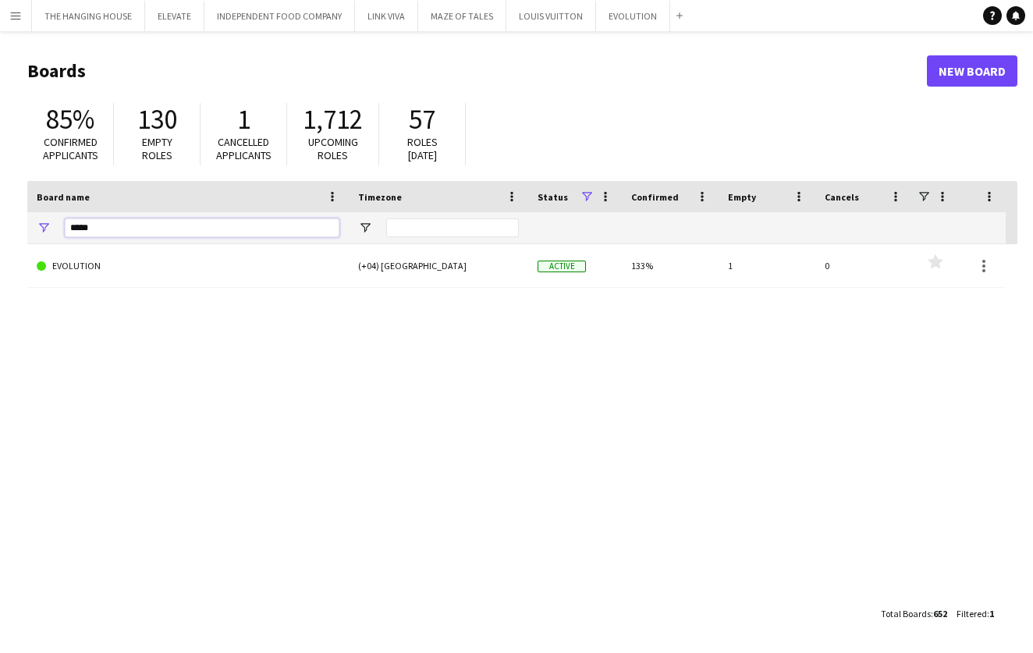
click at [141, 231] on input "*****" at bounding box center [202, 228] width 275 height 19
drag, startPoint x: 141, startPoint y: 231, endPoint x: 42, endPoint y: 231, distance: 99.1
click at [42, 231] on div "*****" at bounding box center [188, 227] width 322 height 31
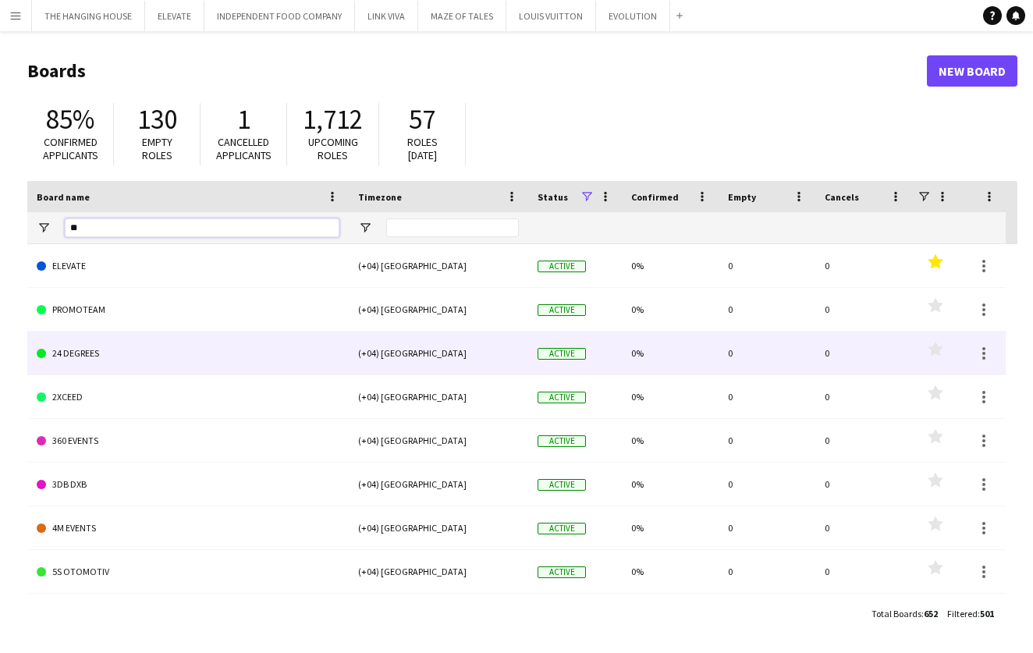
type input "*"
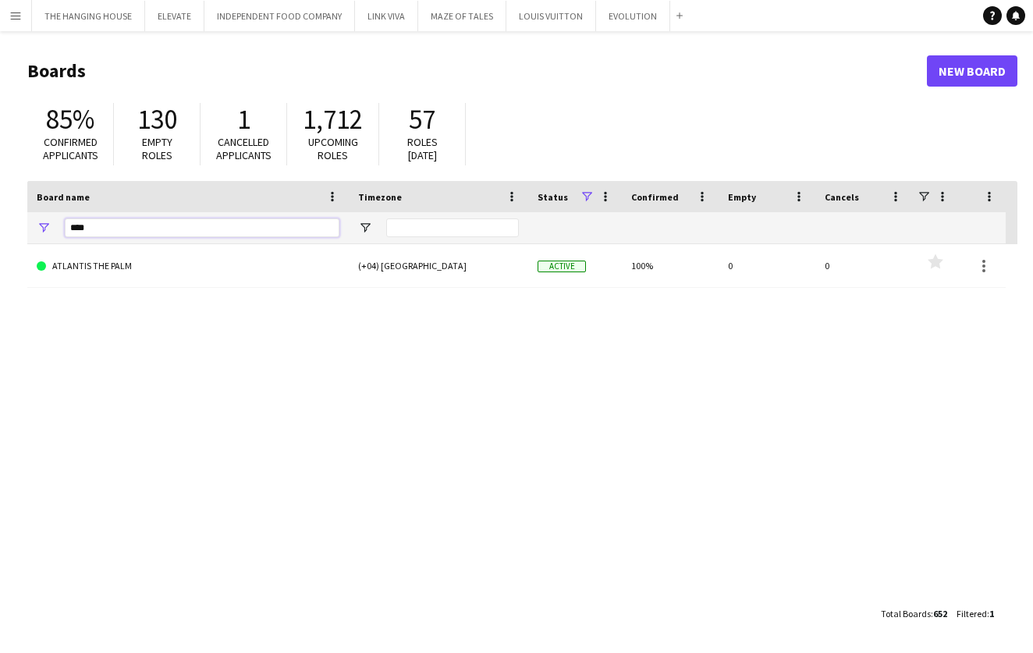
type input "****"
click at [185, 283] on link "ATLANTIS THE PALM" at bounding box center [188, 266] width 303 height 44
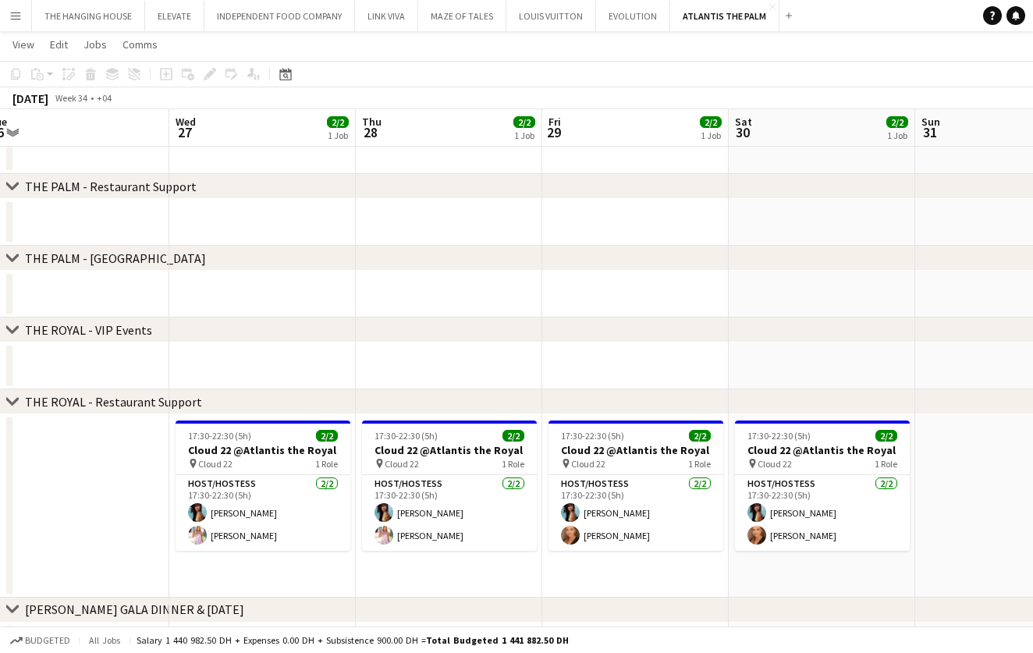
scroll to position [0, 598]
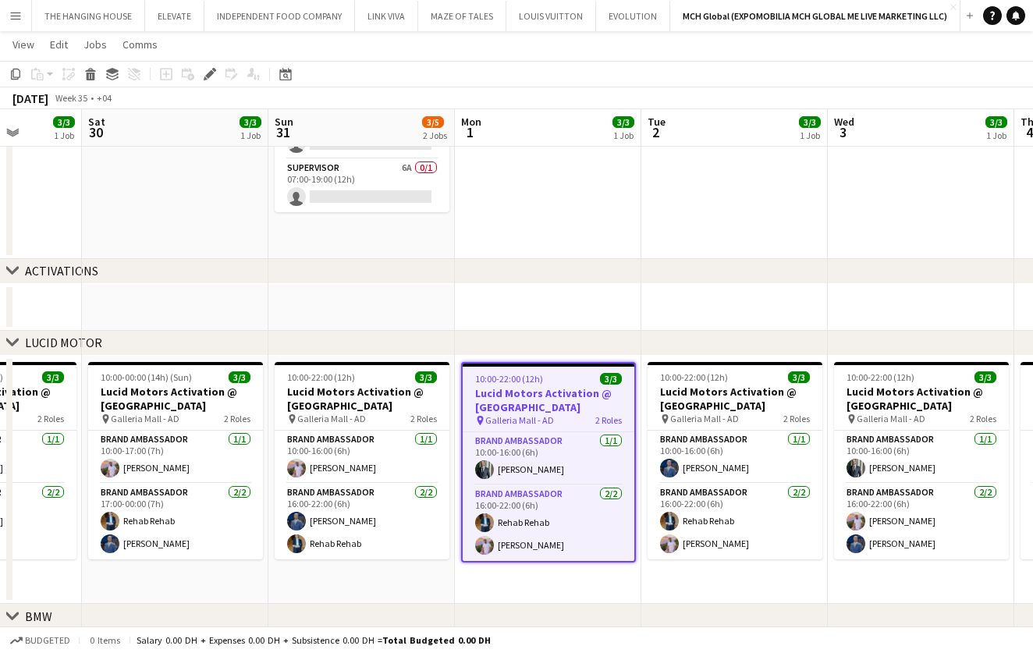
scroll to position [0, 402]
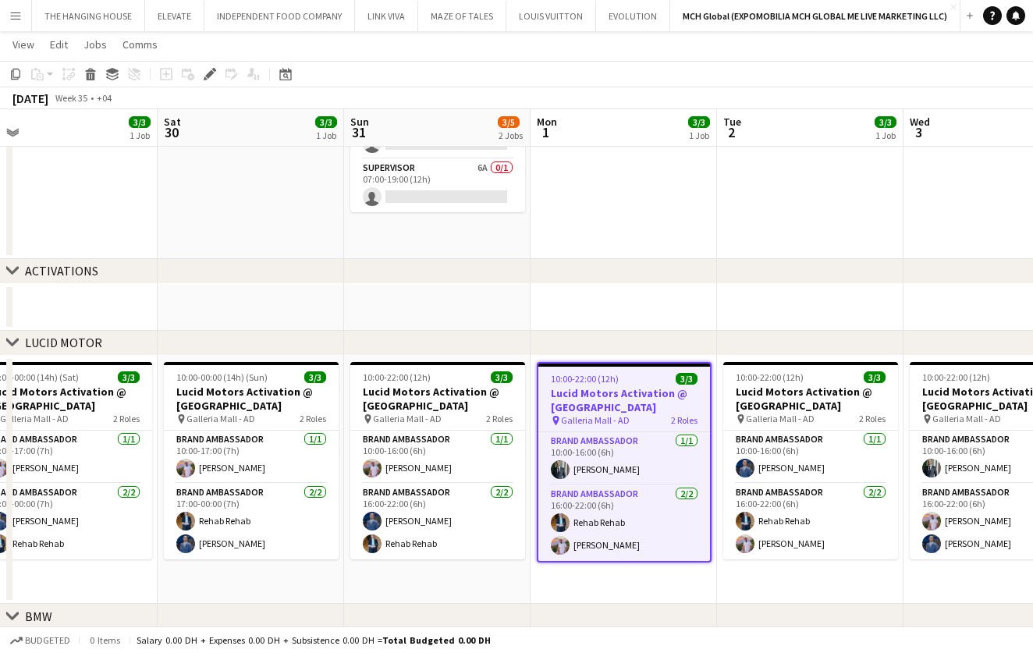
click at [470, 322] on app-date-cell at bounding box center [437, 307] width 187 height 47
